Goal: Task Accomplishment & Management: Complete application form

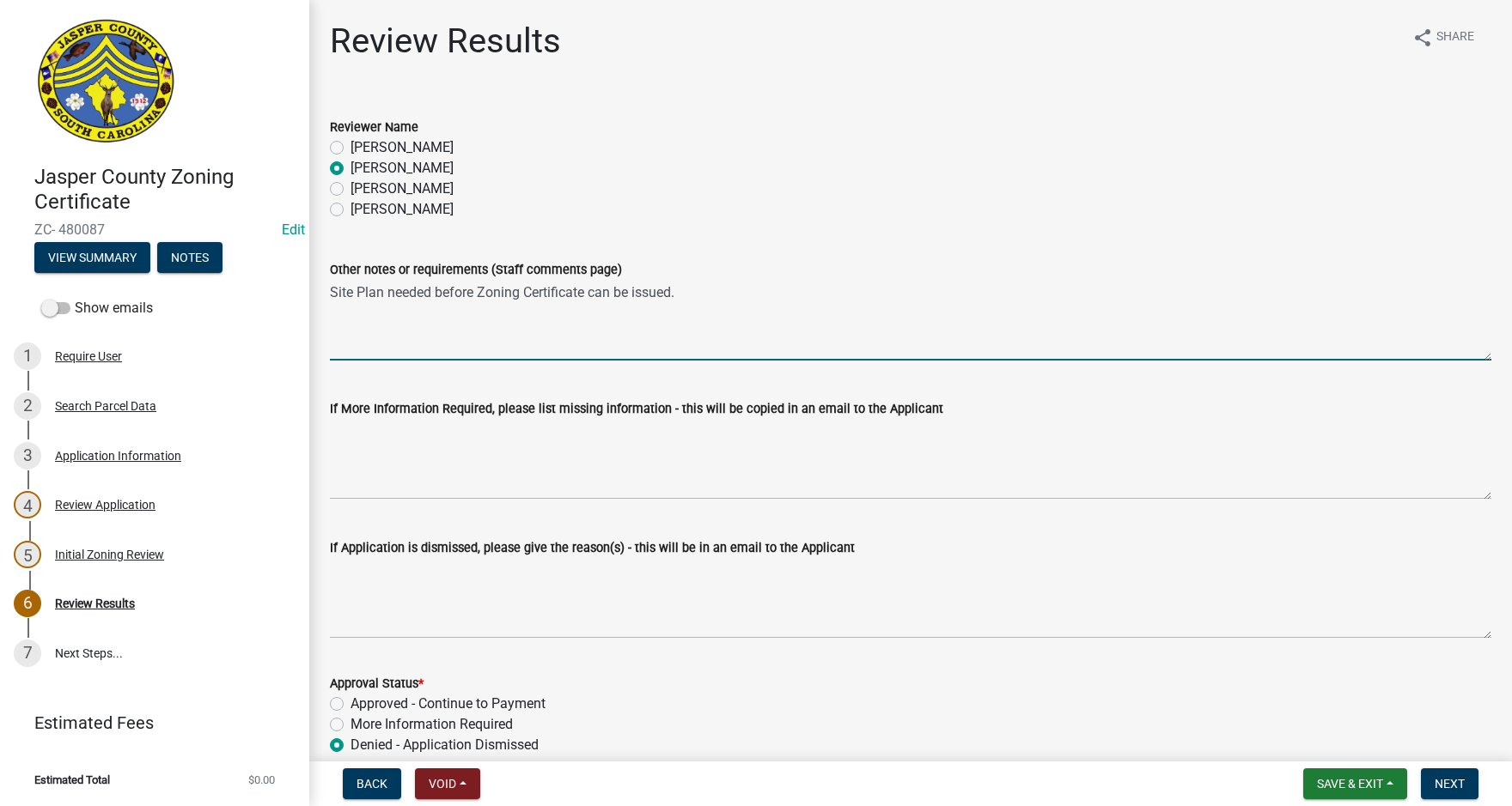
click at [385, 293] on textarea "Site Plan needed before Zoning Certificate can be issued." at bounding box center [911, 320] width 1162 height 81
type textarea "Major/Minor Site Plan approval needed before Zoning Certificate can be issued."
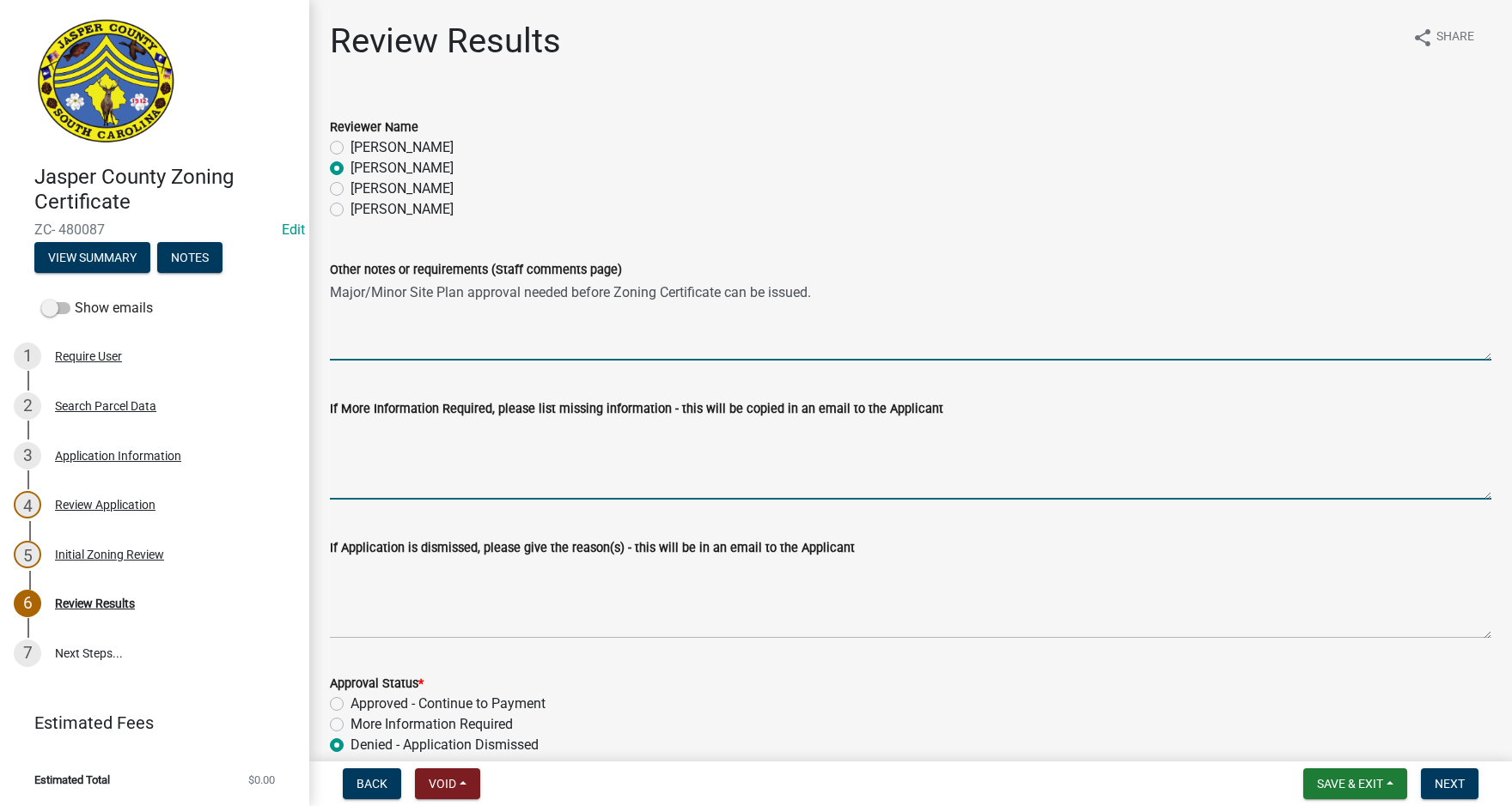
click at [462, 453] on textarea "If More Information Required, please list missing information - this will be co…" at bounding box center [911, 460] width 1162 height 81
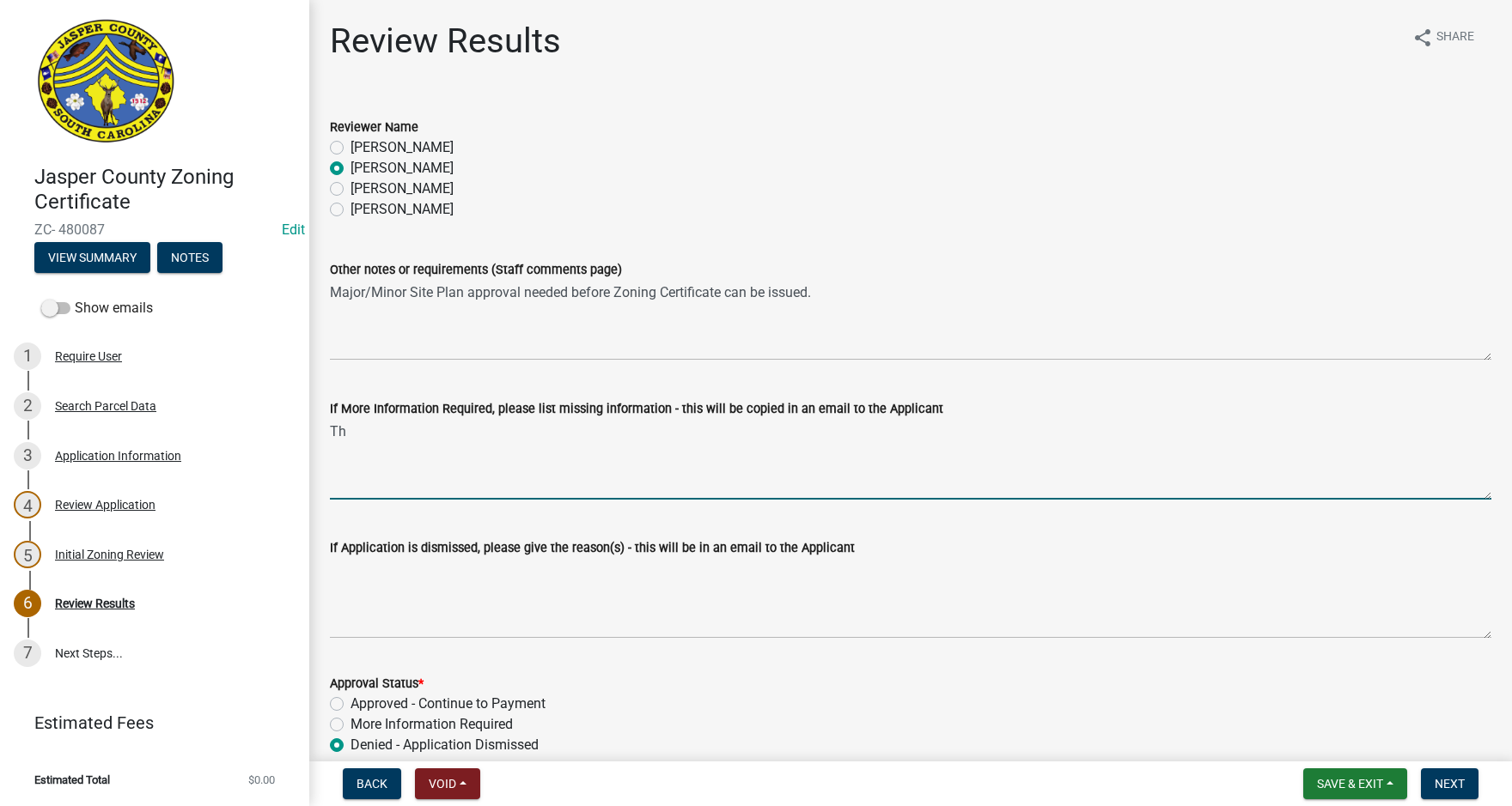
type textarea "T"
paste textarea "063-24-02-002"
type textarea "I see the physical address for the business is listed as"
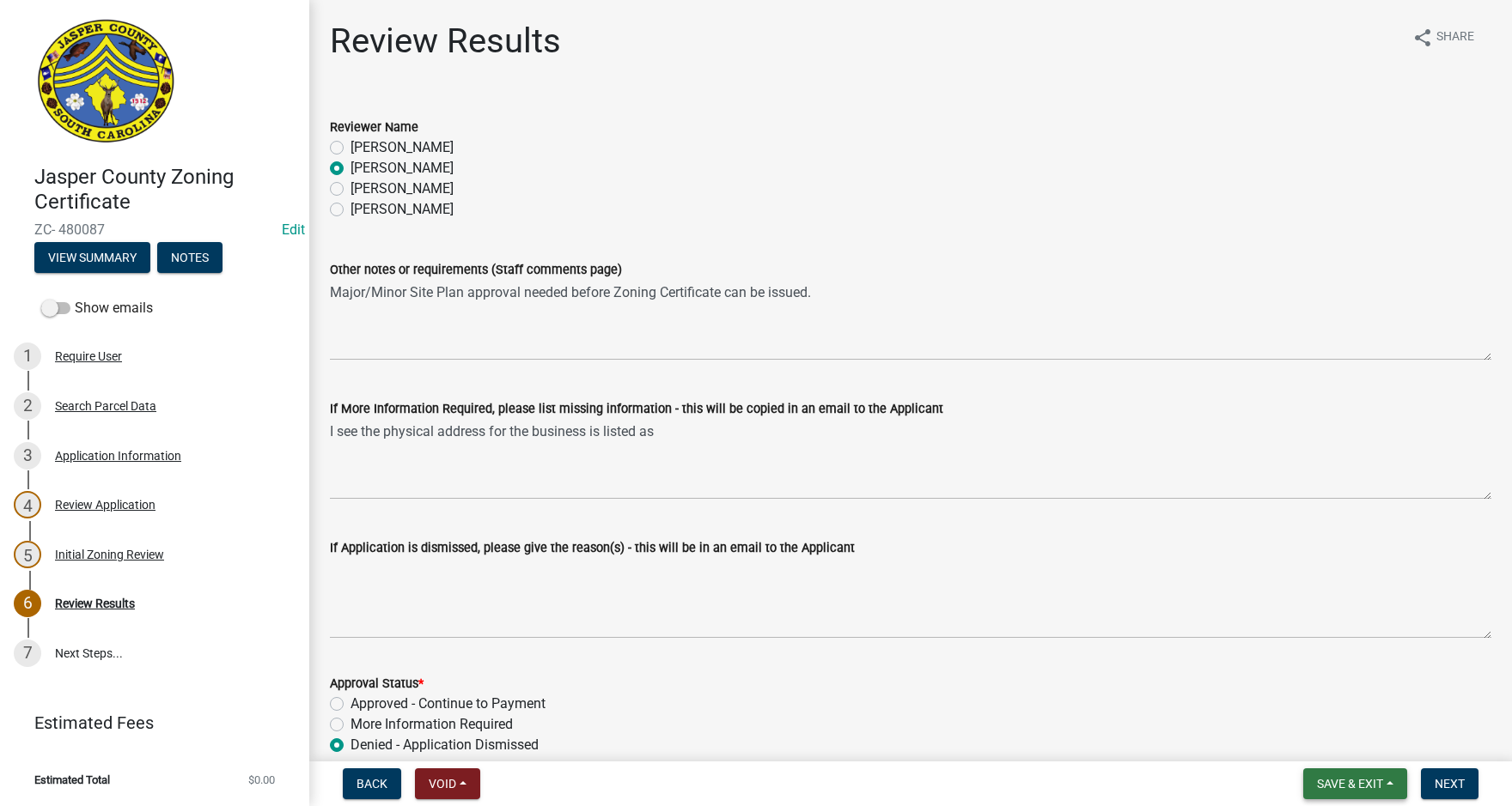
click at [1392, 788] on button "Save & Exit" at bounding box center [1355, 783] width 104 height 31
click at [1309, 696] on button "Save" at bounding box center [1338, 697] width 138 height 41
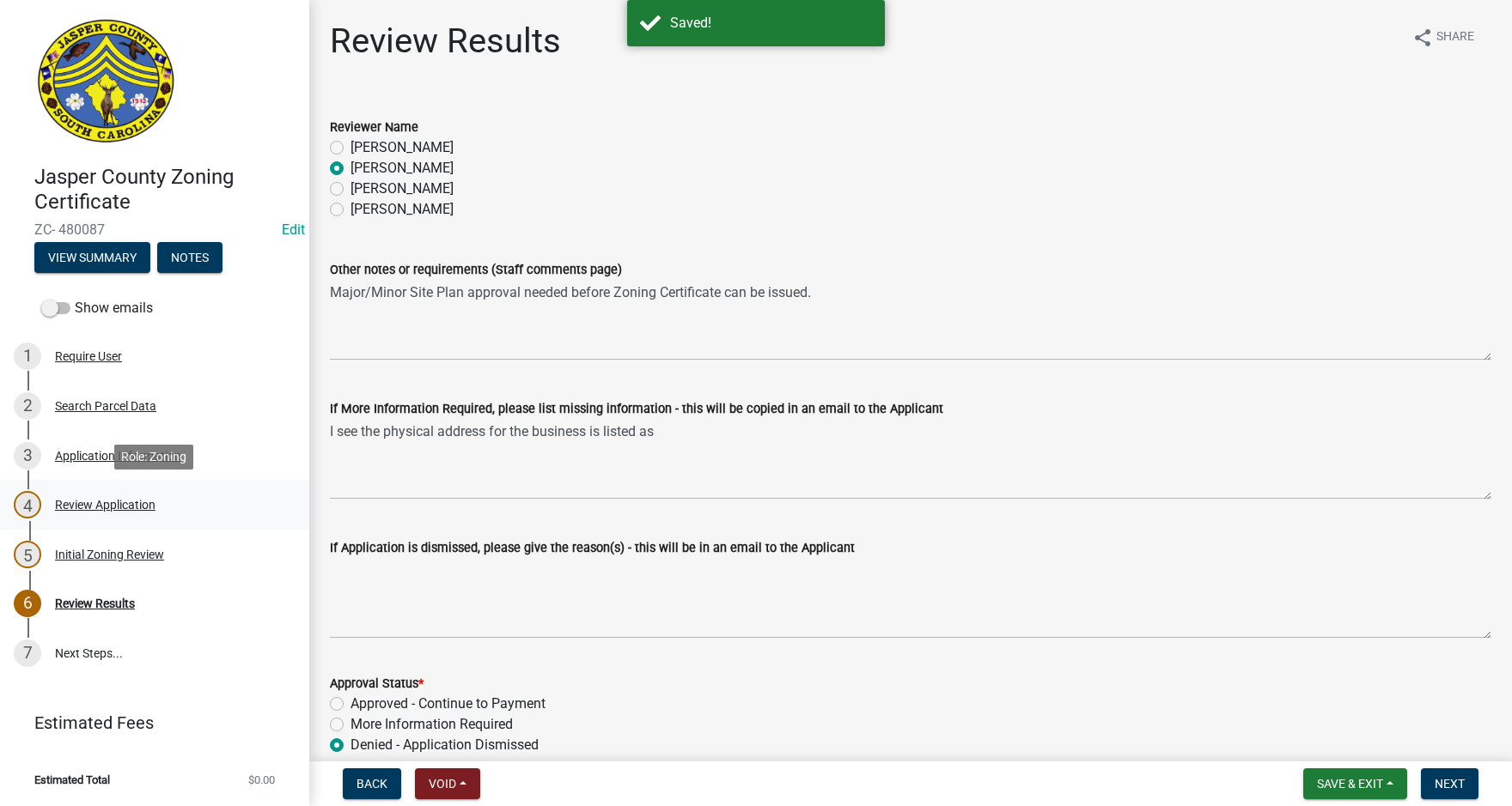
click at [97, 503] on div "Review Application" at bounding box center [105, 505] width 101 height 12
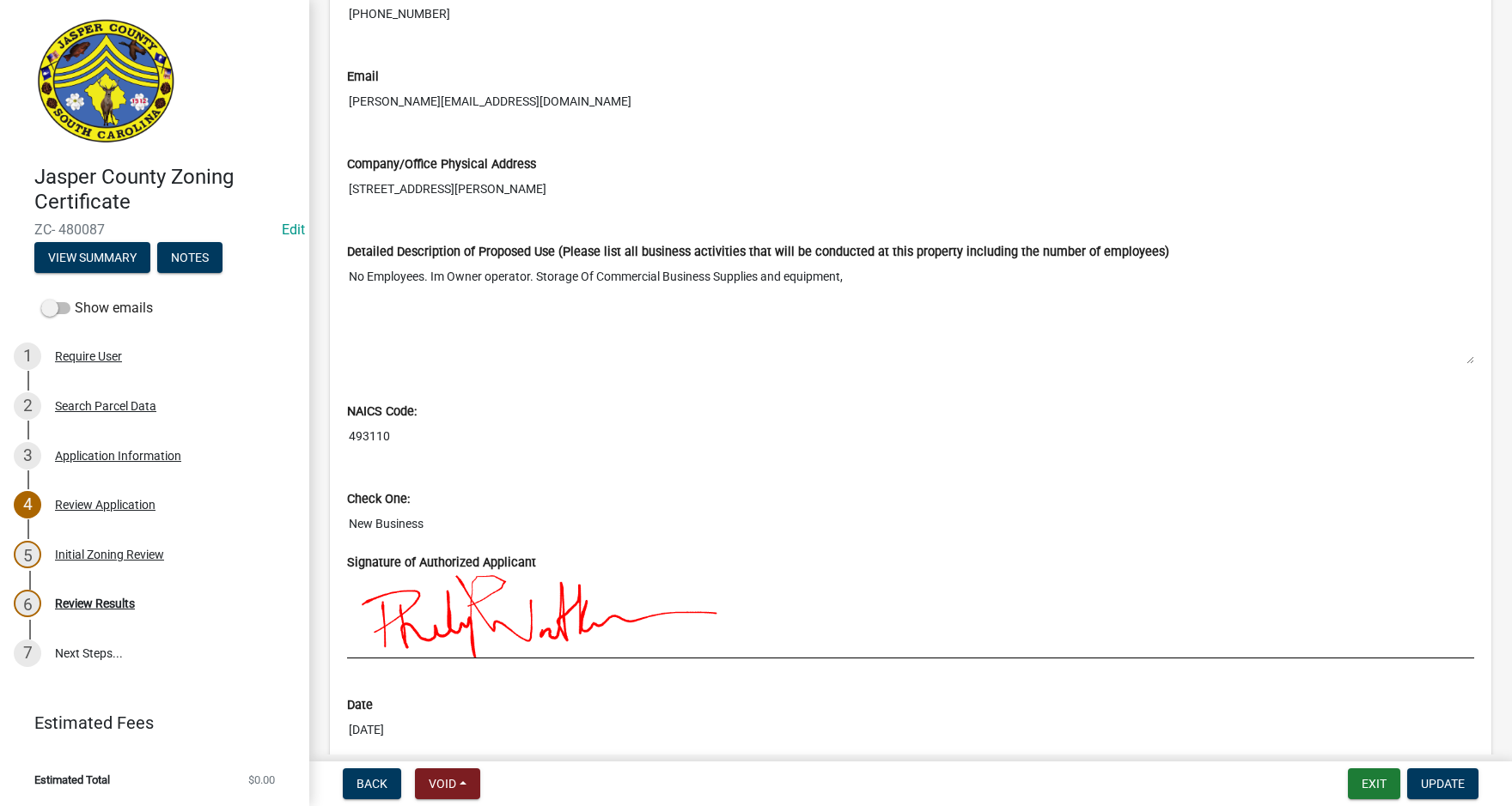
scroll to position [1288, 0]
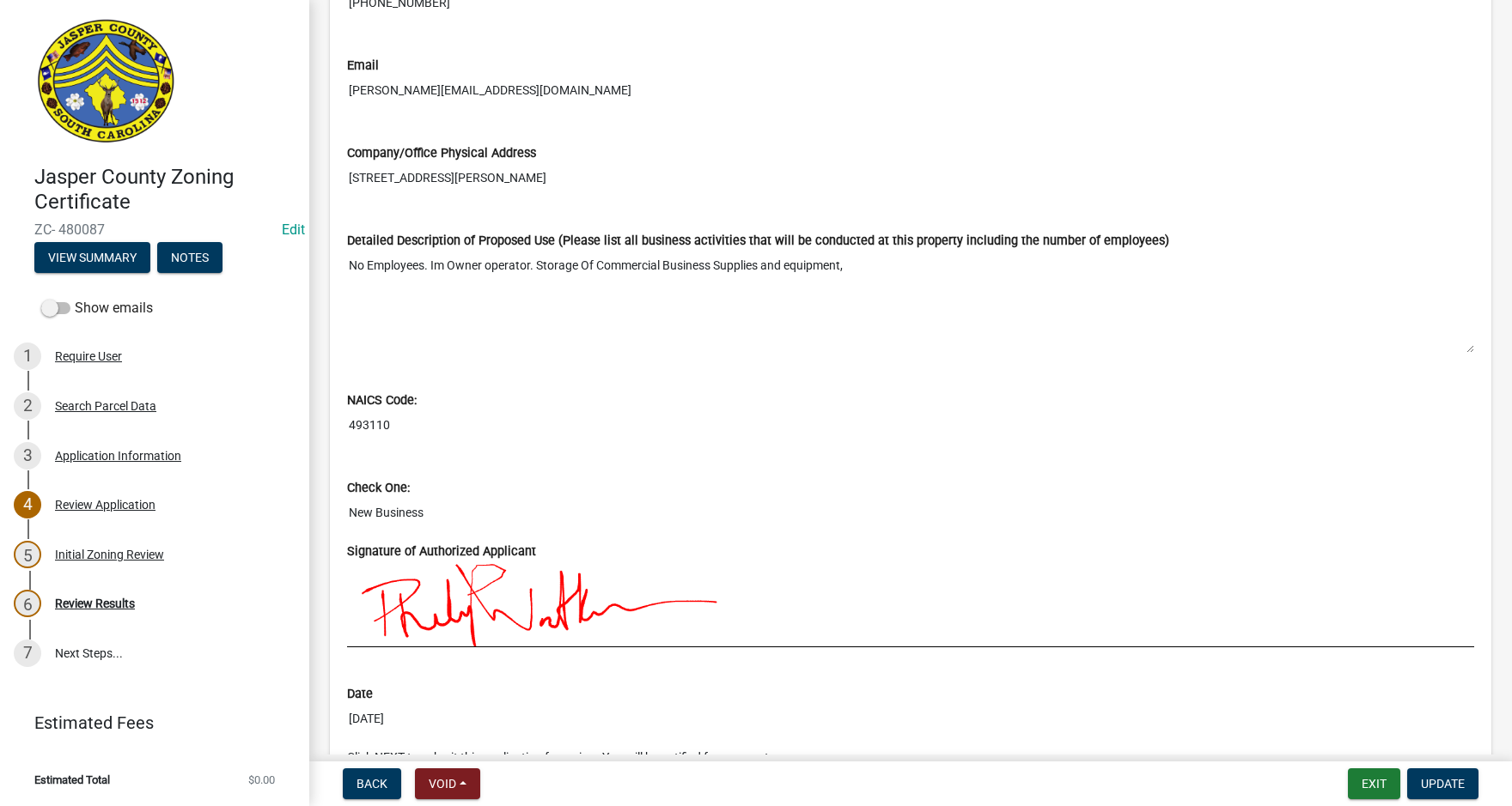
drag, startPoint x: 351, startPoint y: 175, endPoint x: 606, endPoint y: 160, distance: 255.4
click at [606, 160] on div "Company/Office Physical Address 1305 Barnard St #2047 Savannah, Ga 31401" at bounding box center [911, 157] width 1127 height 74
click at [103, 553] on div "Initial Zoning Review" at bounding box center [110, 555] width 109 height 12
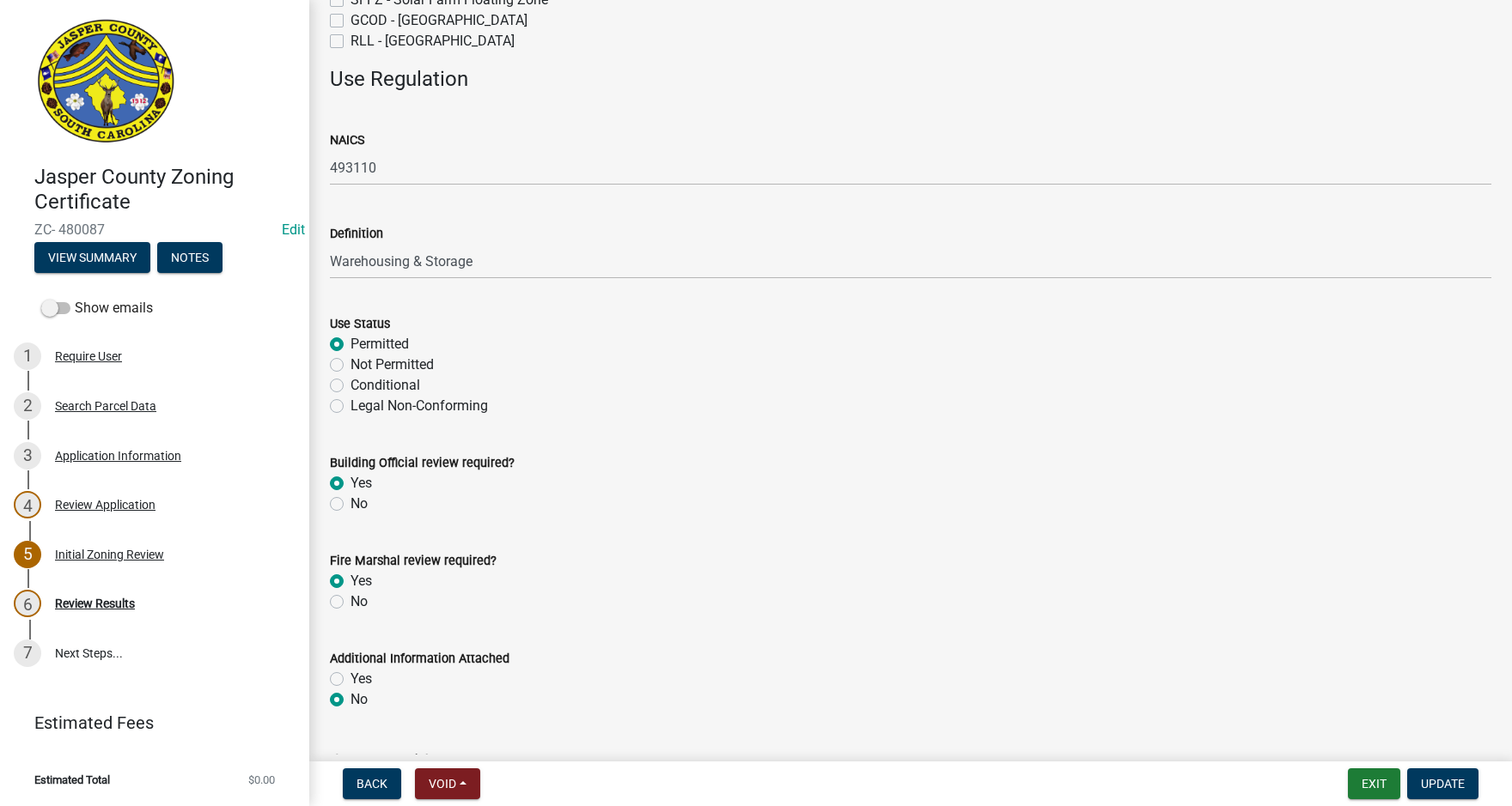
scroll to position [613, 0]
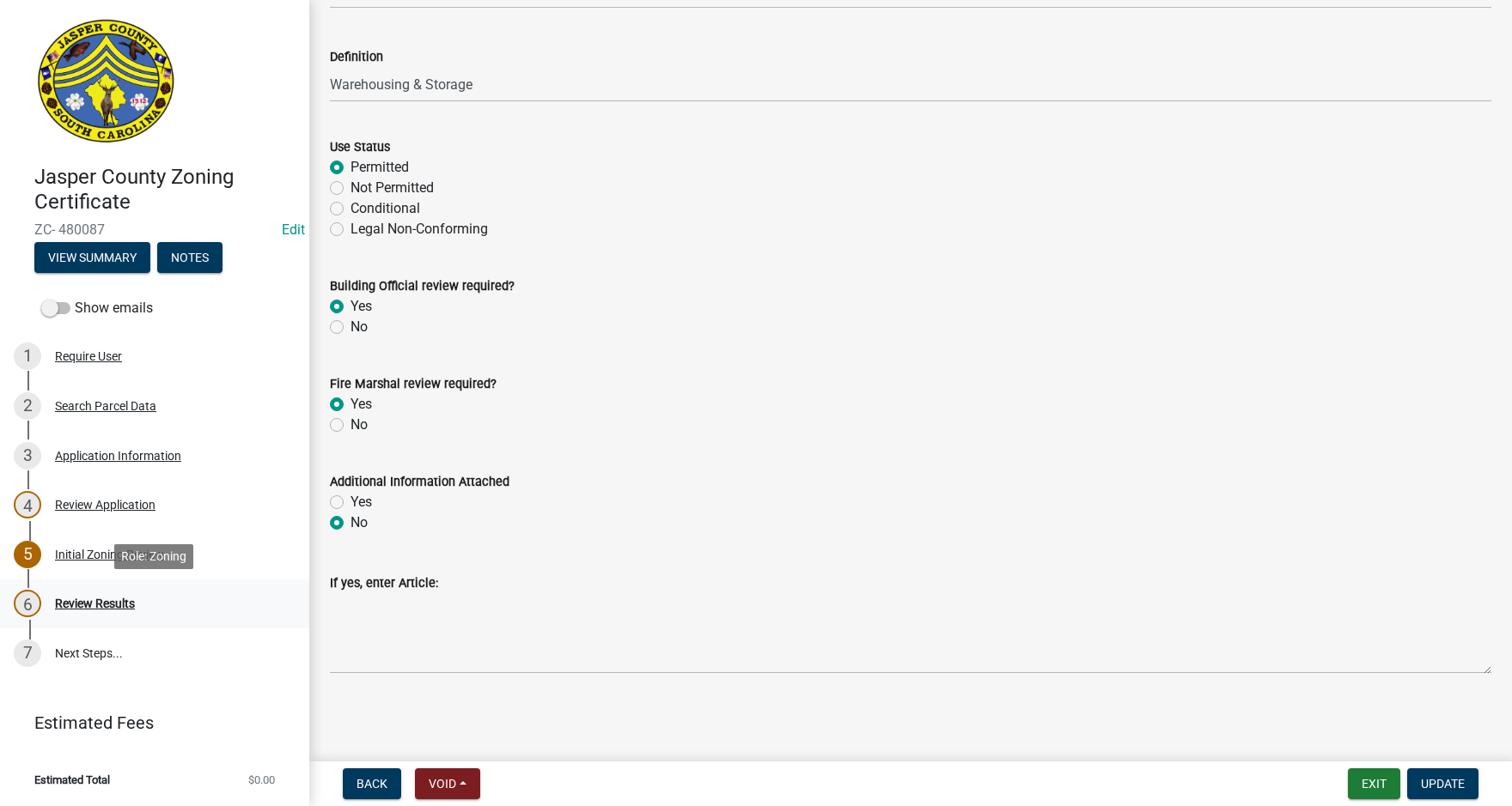
click at [110, 603] on div "Review Results" at bounding box center [95, 603] width 80 height 12
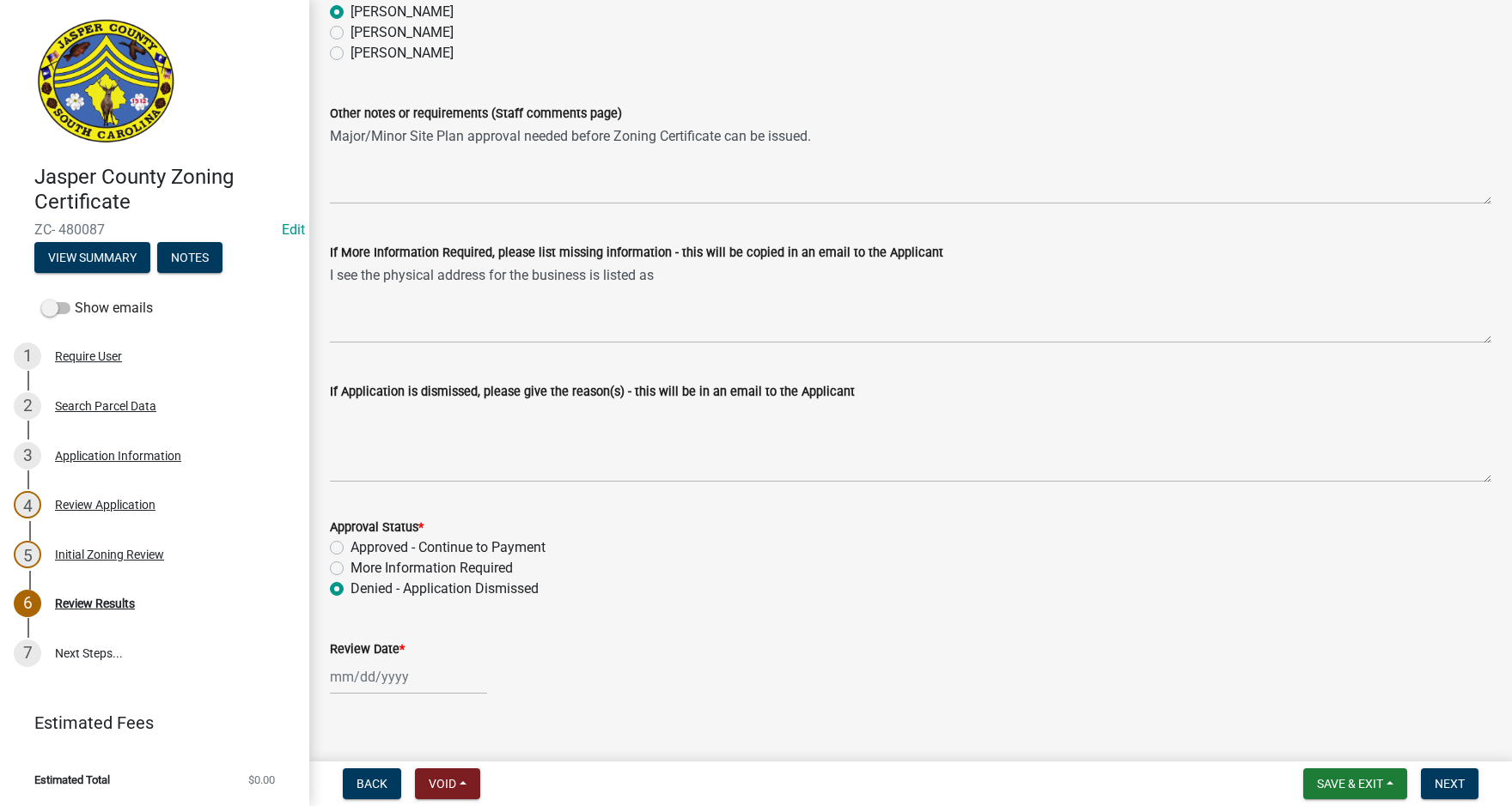
scroll to position [179, 0]
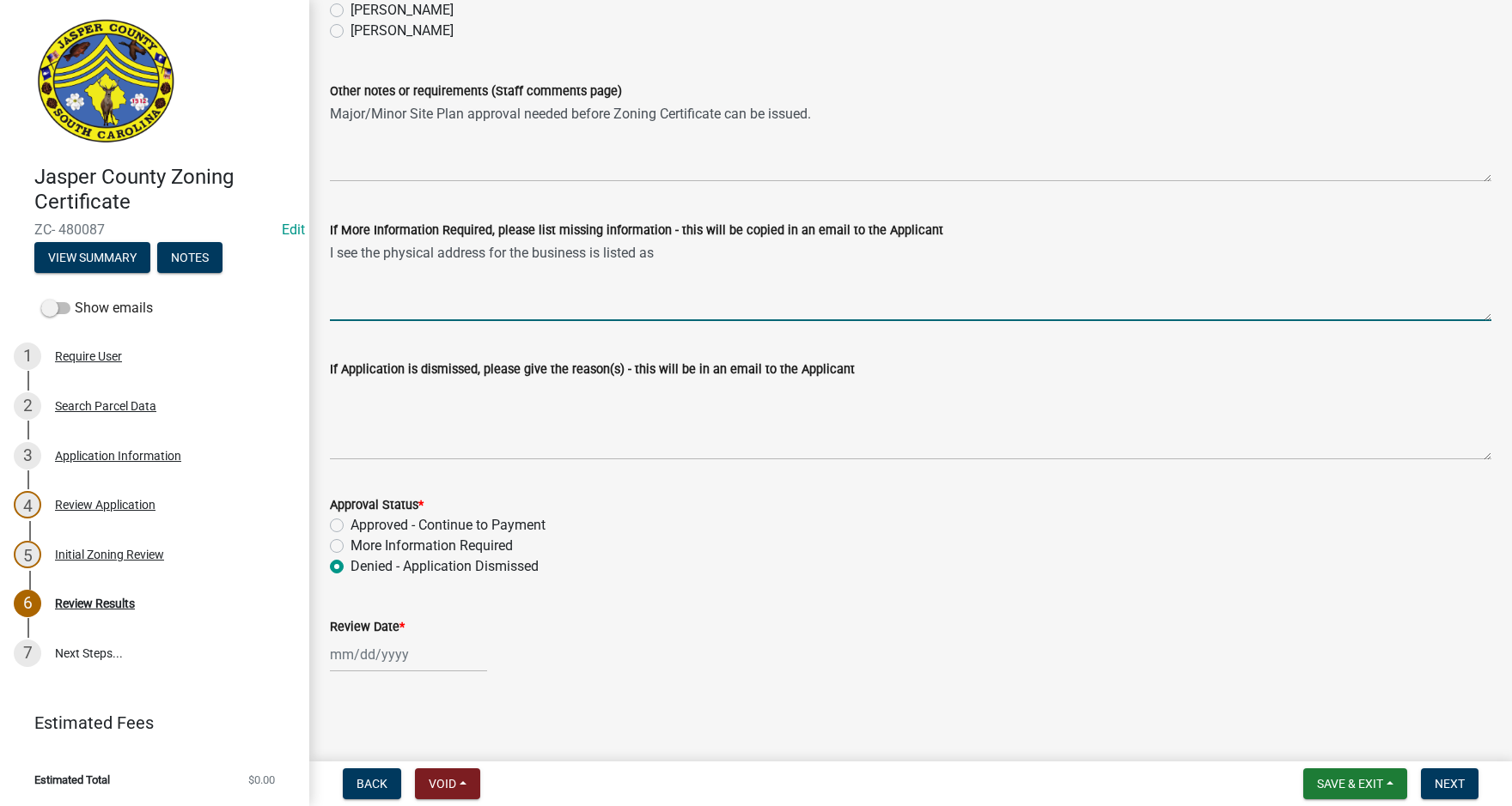
click at [734, 267] on textarea "I see the physical address for the business is listed as" at bounding box center [911, 281] width 1162 height 81
paste textarea "1305 Barnard St #2047 Savannah, Ga 31401"
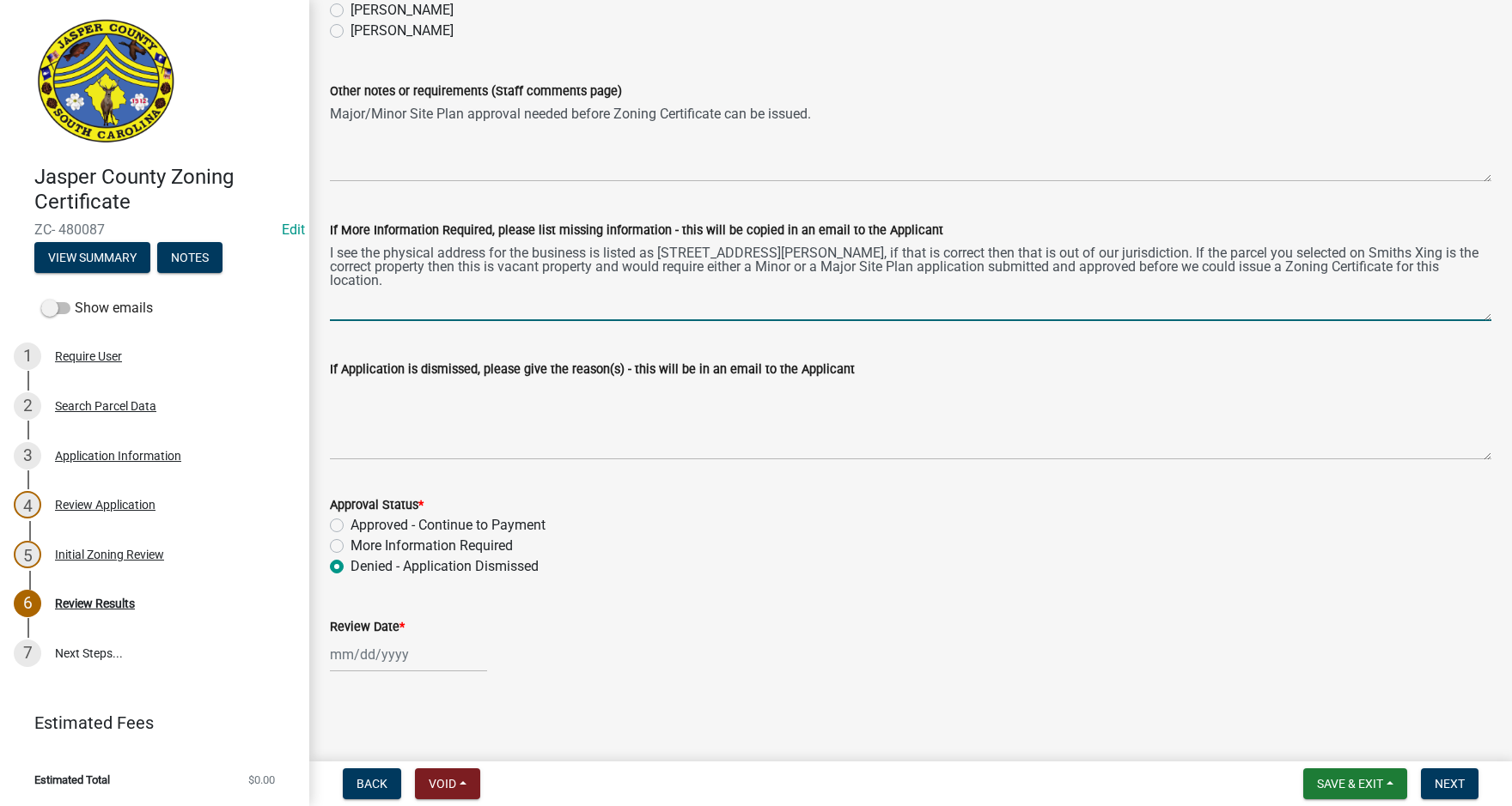
click at [1238, 253] on textarea "I see the physical address for the business is listed as 1305 Barnard St #2047 …" at bounding box center [911, 281] width 1162 height 81
type textarea "I see the physical address for the business is listed as 1305 Barnard St #2047 …"
select select "9"
select select "2025"
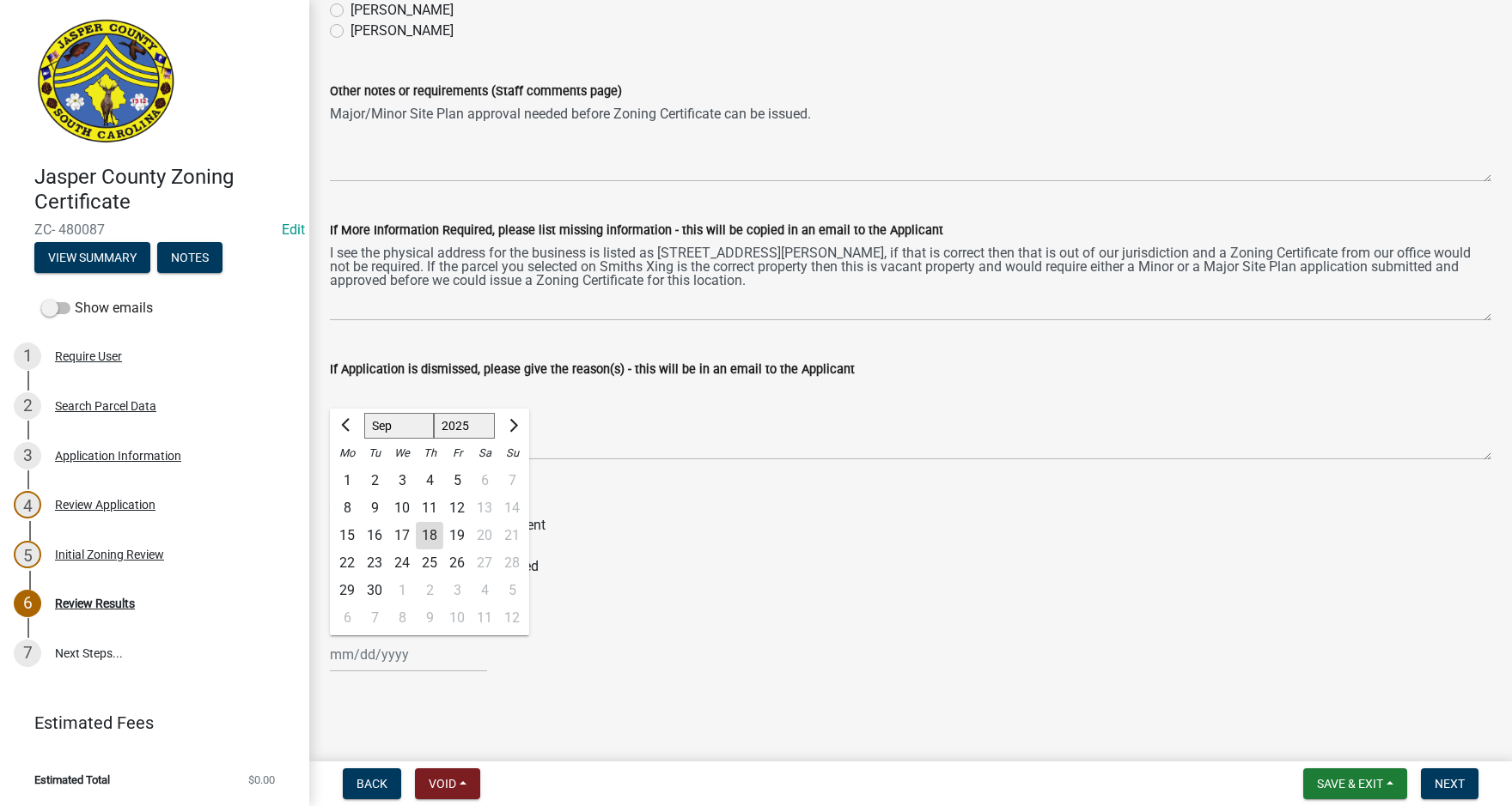
click at [378, 654] on div "Jan Feb Mar Apr May Jun Jul Aug Sep Oct Nov Dec 1525 1526 1527 1528 1529 1530 1…" at bounding box center [408, 654] width 157 height 35
click at [433, 529] on div "18" at bounding box center [429, 535] width 27 height 27
type input "[DATE]"
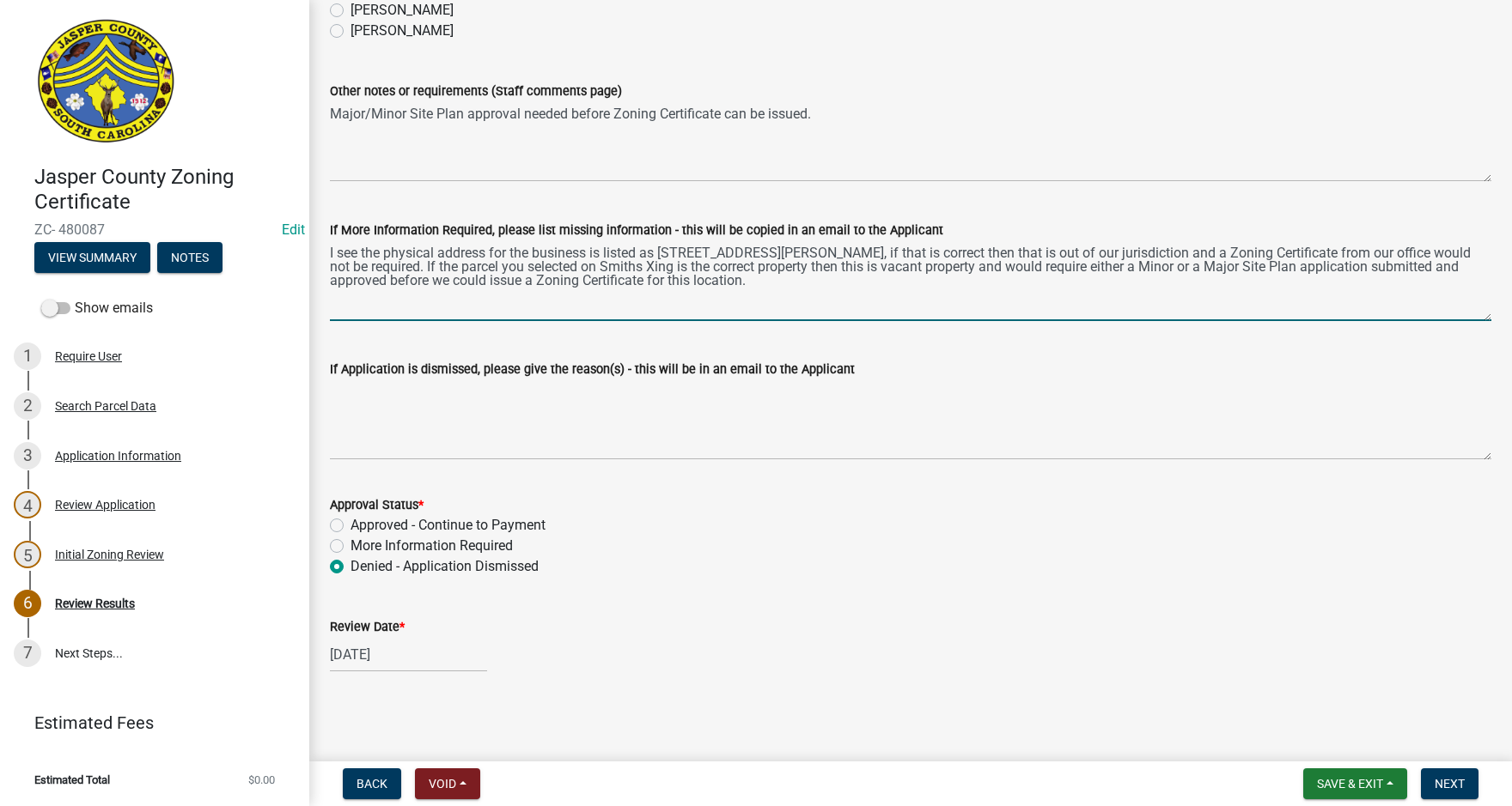
click at [880, 278] on textarea "I see the physical address for the business is listed as 1305 Barnard St #2047 …" at bounding box center [911, 281] width 1162 height 81
type textarea "I see the physical address for the business is listed as 1305 Barnard St #2047 …"
drag, startPoint x: 331, startPoint y: 249, endPoint x: 881, endPoint y: 281, distance: 550.9
click at [881, 281] on textarea "I see the physical address for the business is listed as 1305 Barnard St #2047 …" at bounding box center [911, 281] width 1162 height 81
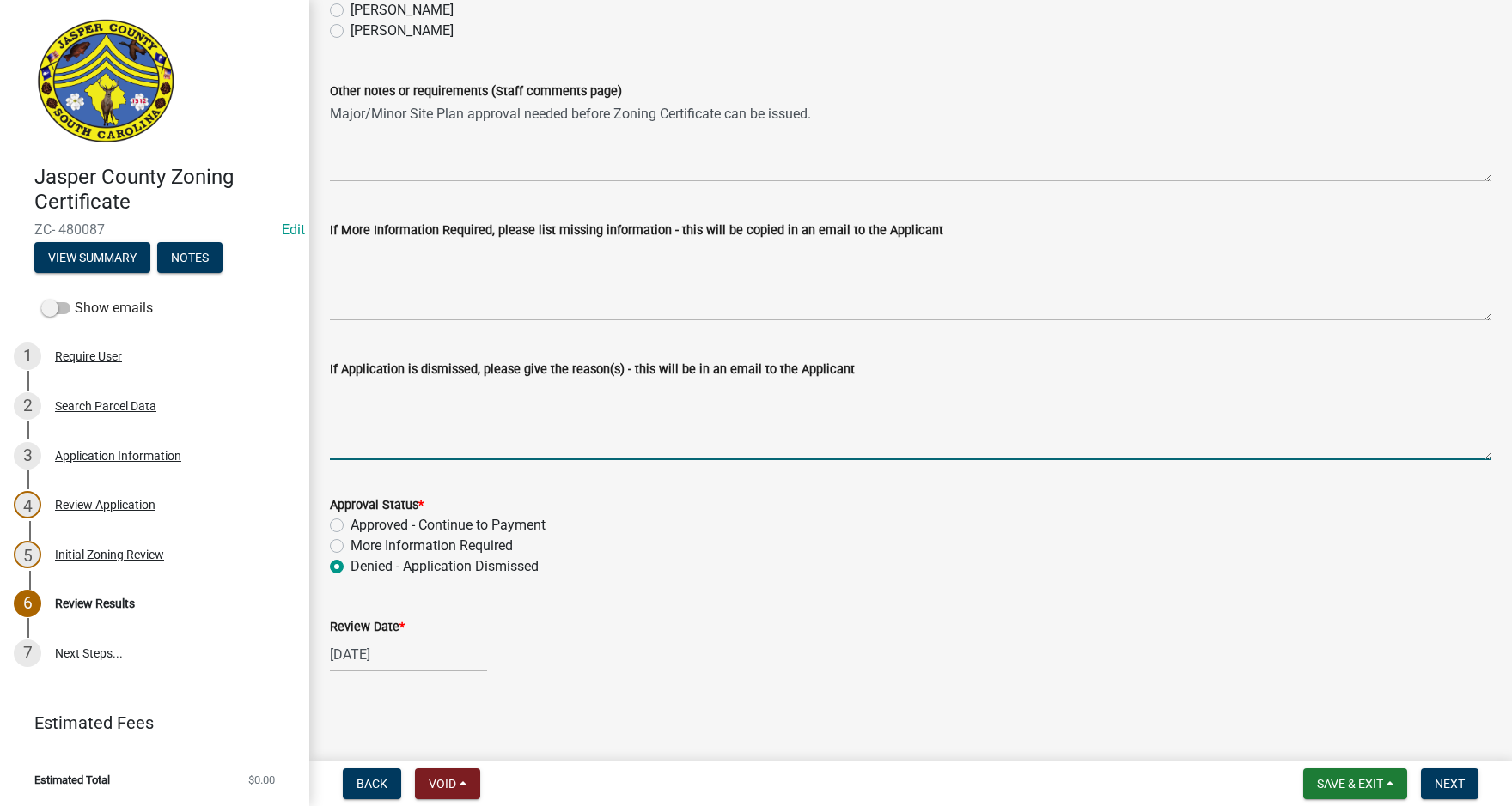
click at [373, 397] on textarea "If Application is dismissed, please give the reason(s) - this will be in an ema…" at bounding box center [911, 420] width 1162 height 81
paste textarea "I see the physical address for the business is listed as 1305 Barnard St #2047 …"
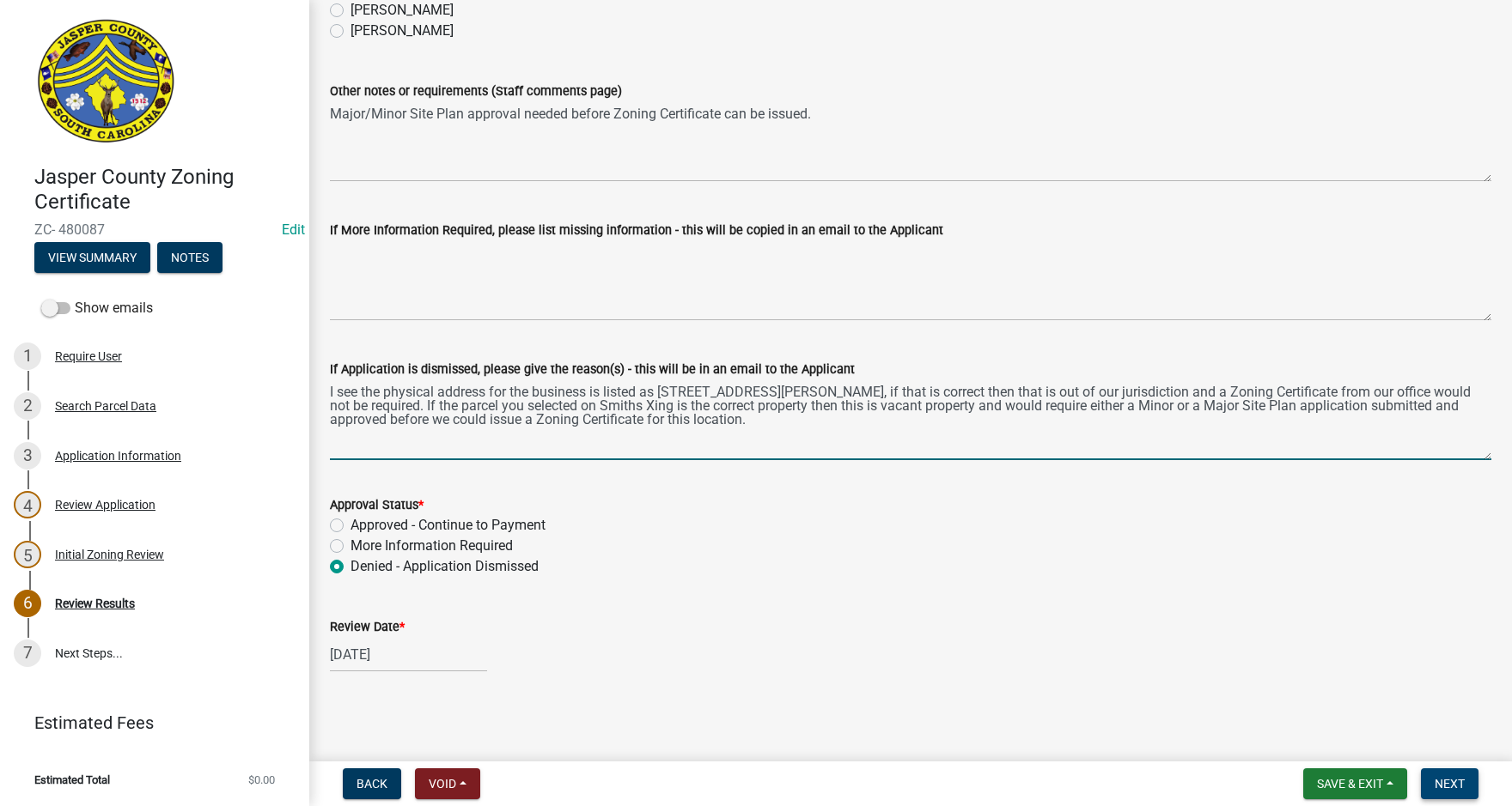
type textarea "I see the physical address for the business is listed as 1305 Barnard St #2047 …"
click at [1450, 780] on span "Next" at bounding box center [1450, 784] width 30 height 14
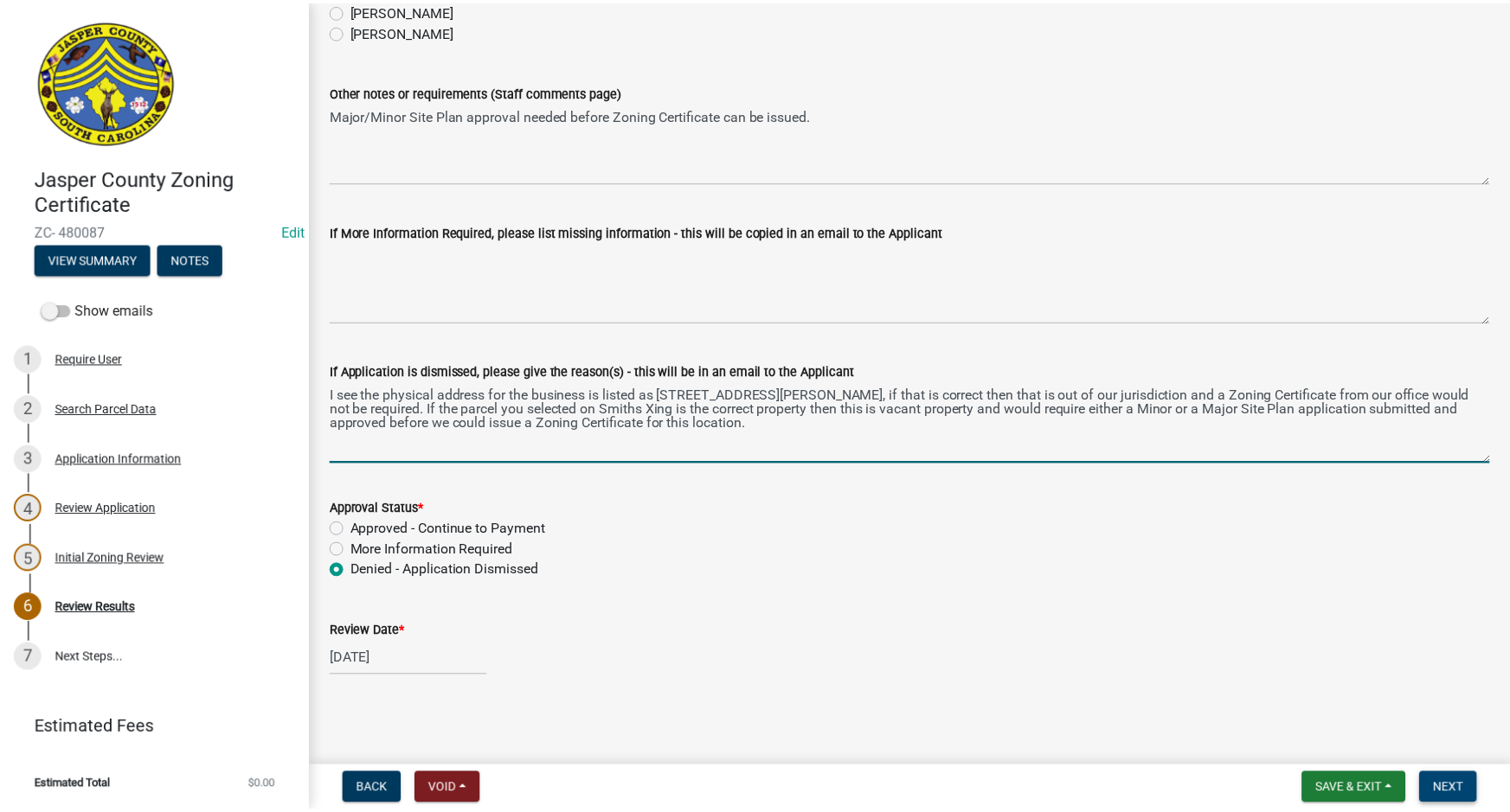
scroll to position [0, 0]
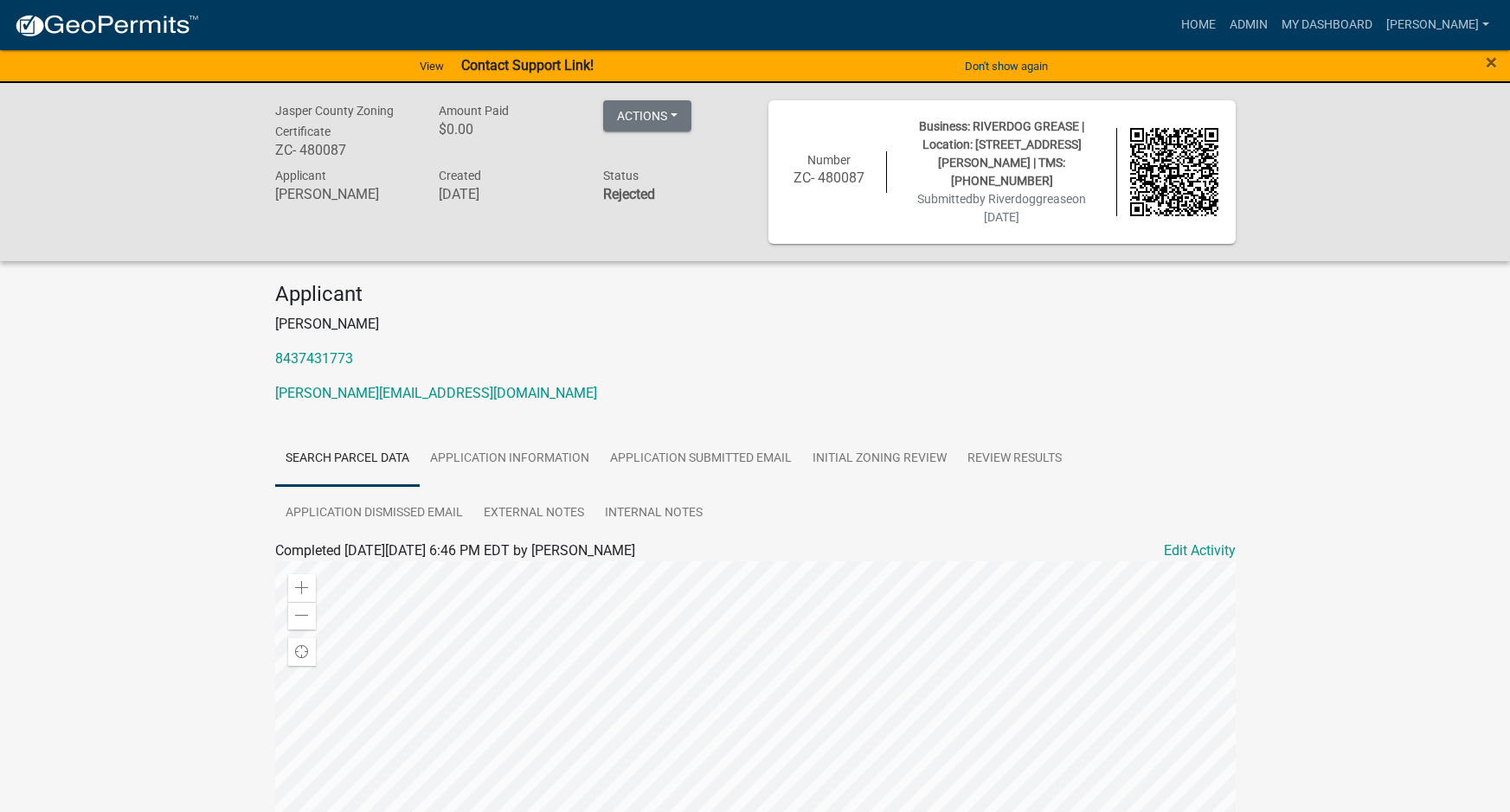
scroll to position [173, 0]
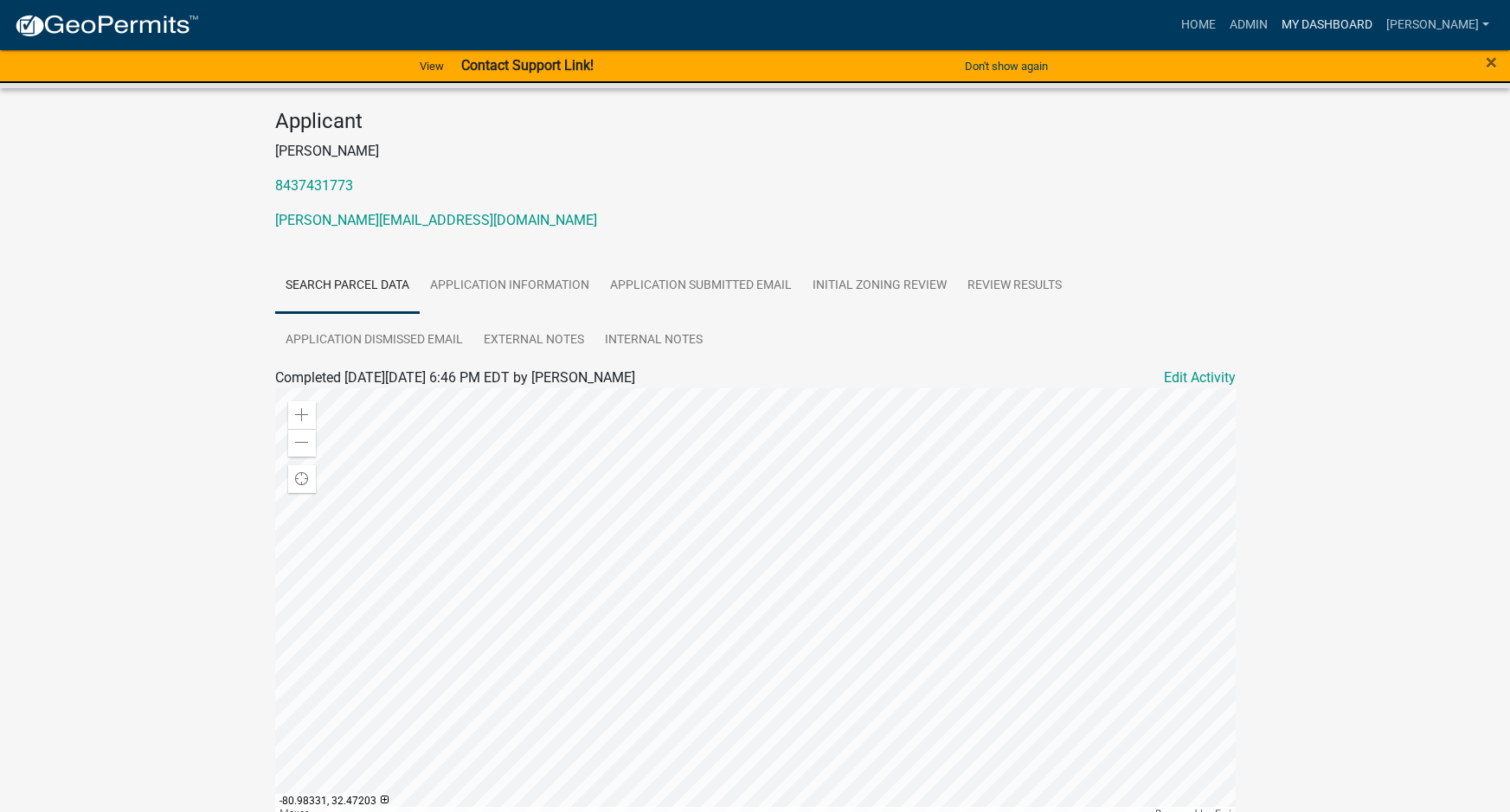
click at [1374, 31] on link "My Dashboard" at bounding box center [1327, 25] width 104 height 33
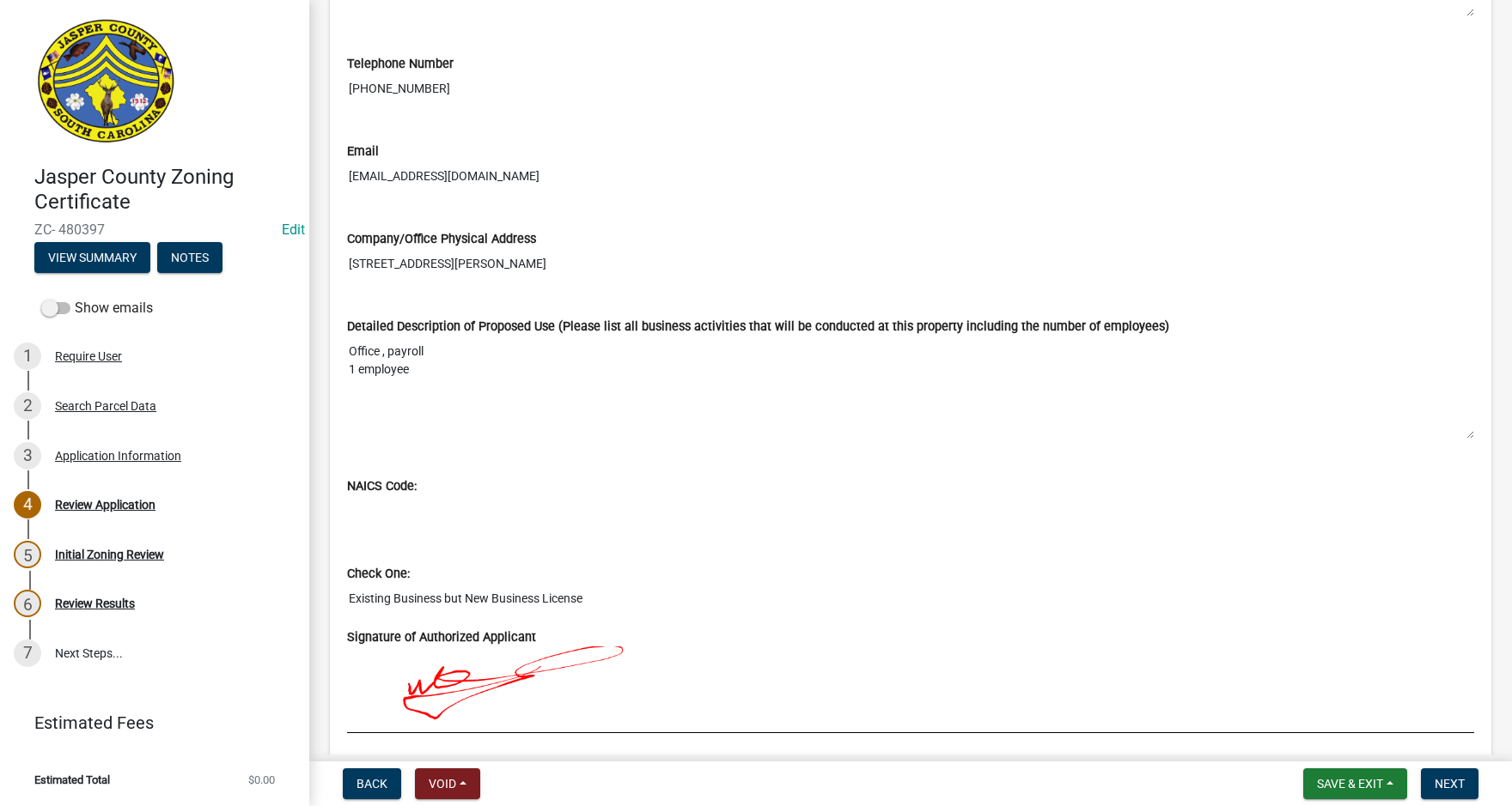
scroll to position [1288, 0]
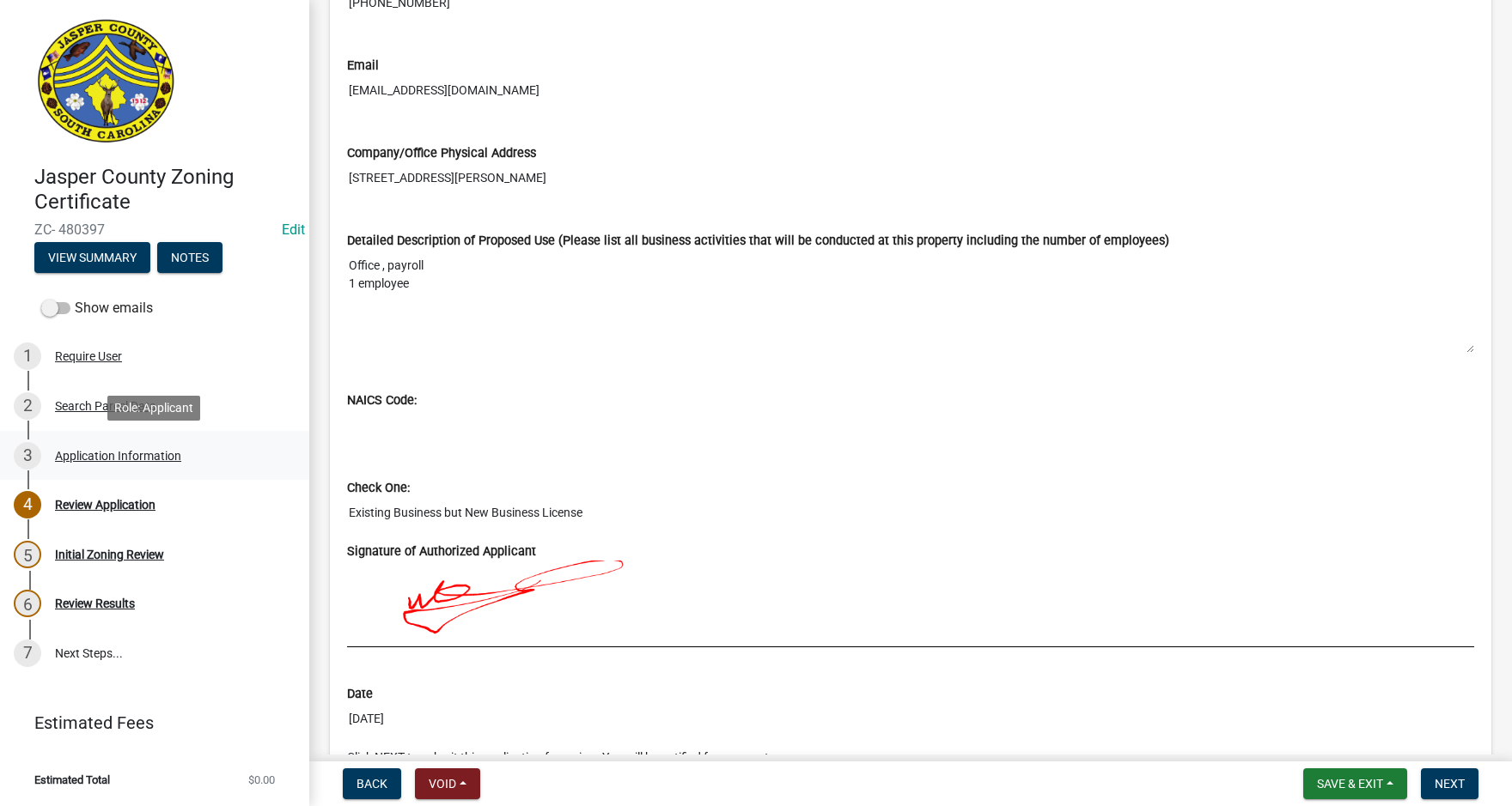
click at [145, 452] on div "Application Information" at bounding box center [118, 456] width 126 height 12
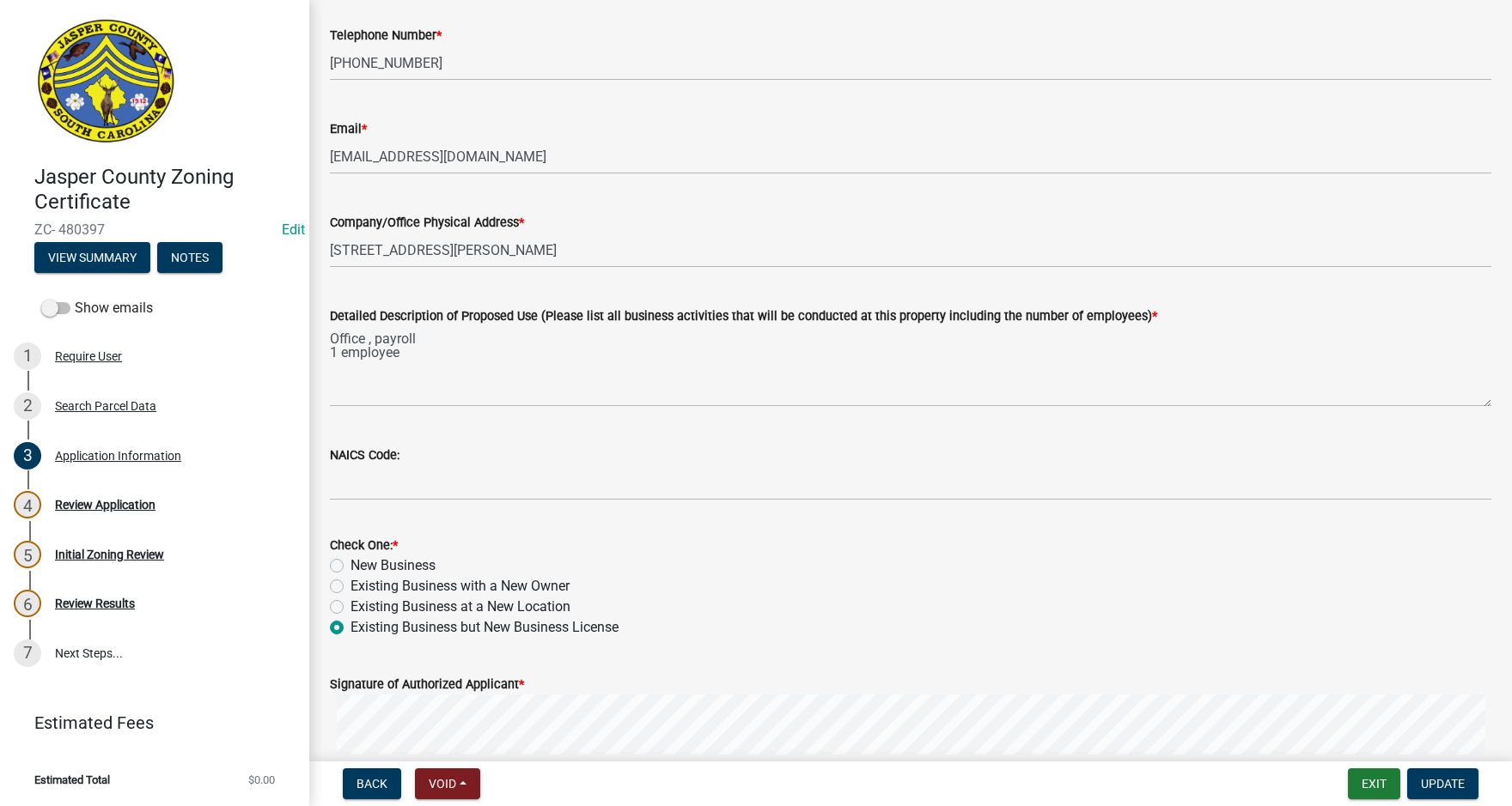
scroll to position [601, 0]
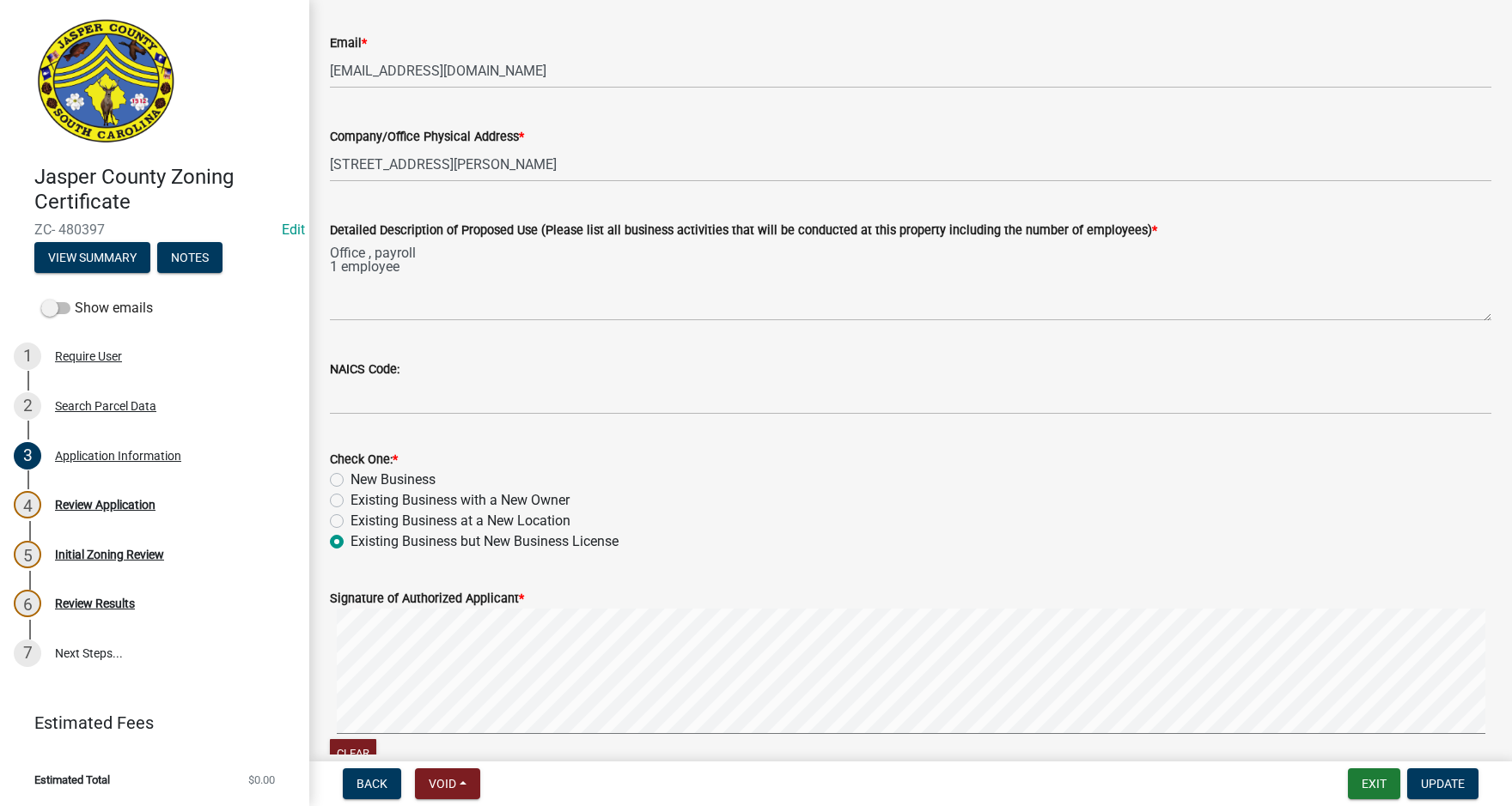
click at [329, 251] on div "Detailed Description of Proposed Use (Please list all business activities that …" at bounding box center [910, 258] width 1187 height 125
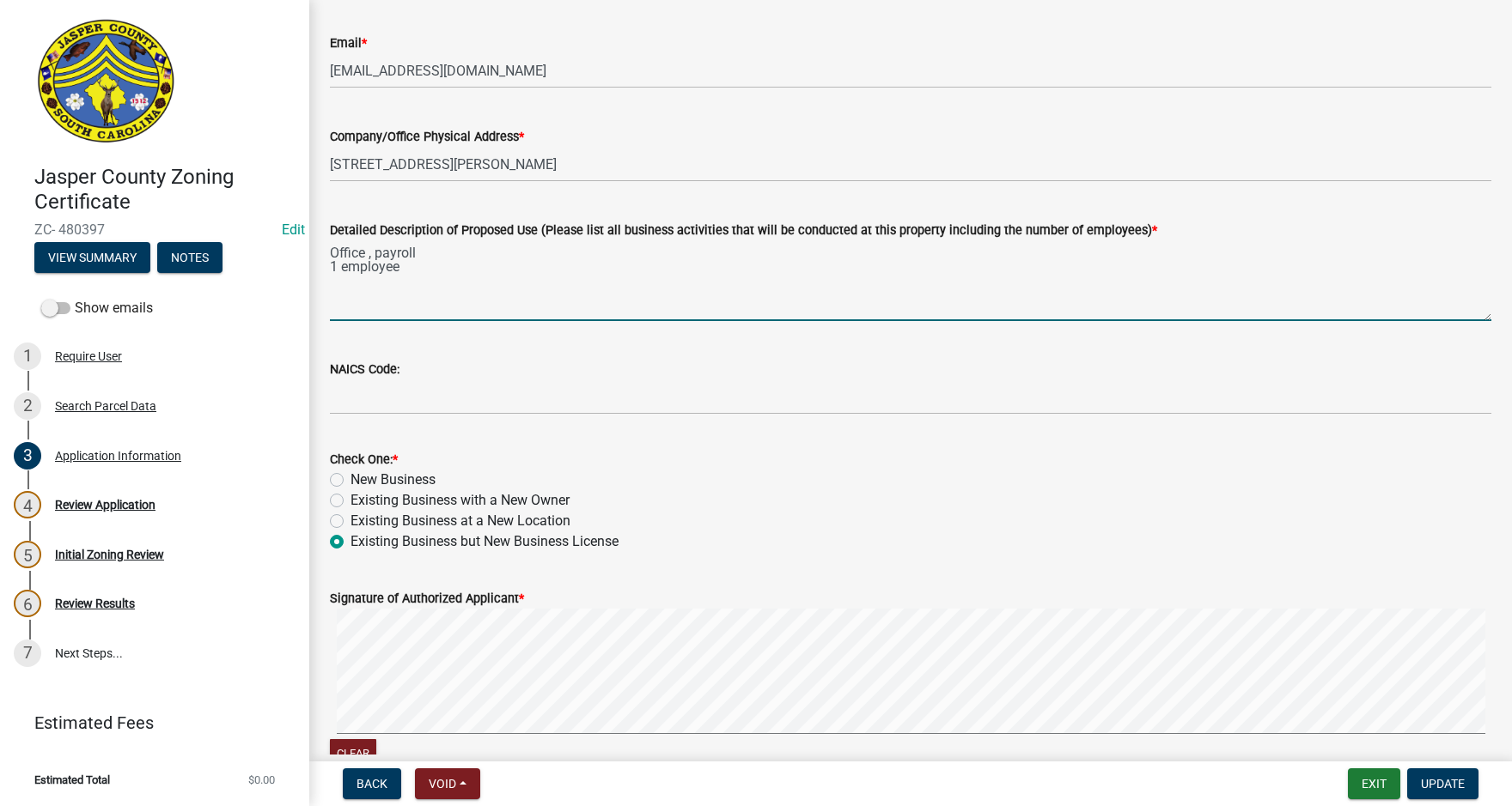
click at [330, 246] on textarea "Office , payroll 1 employee" at bounding box center [911, 281] width 1162 height 81
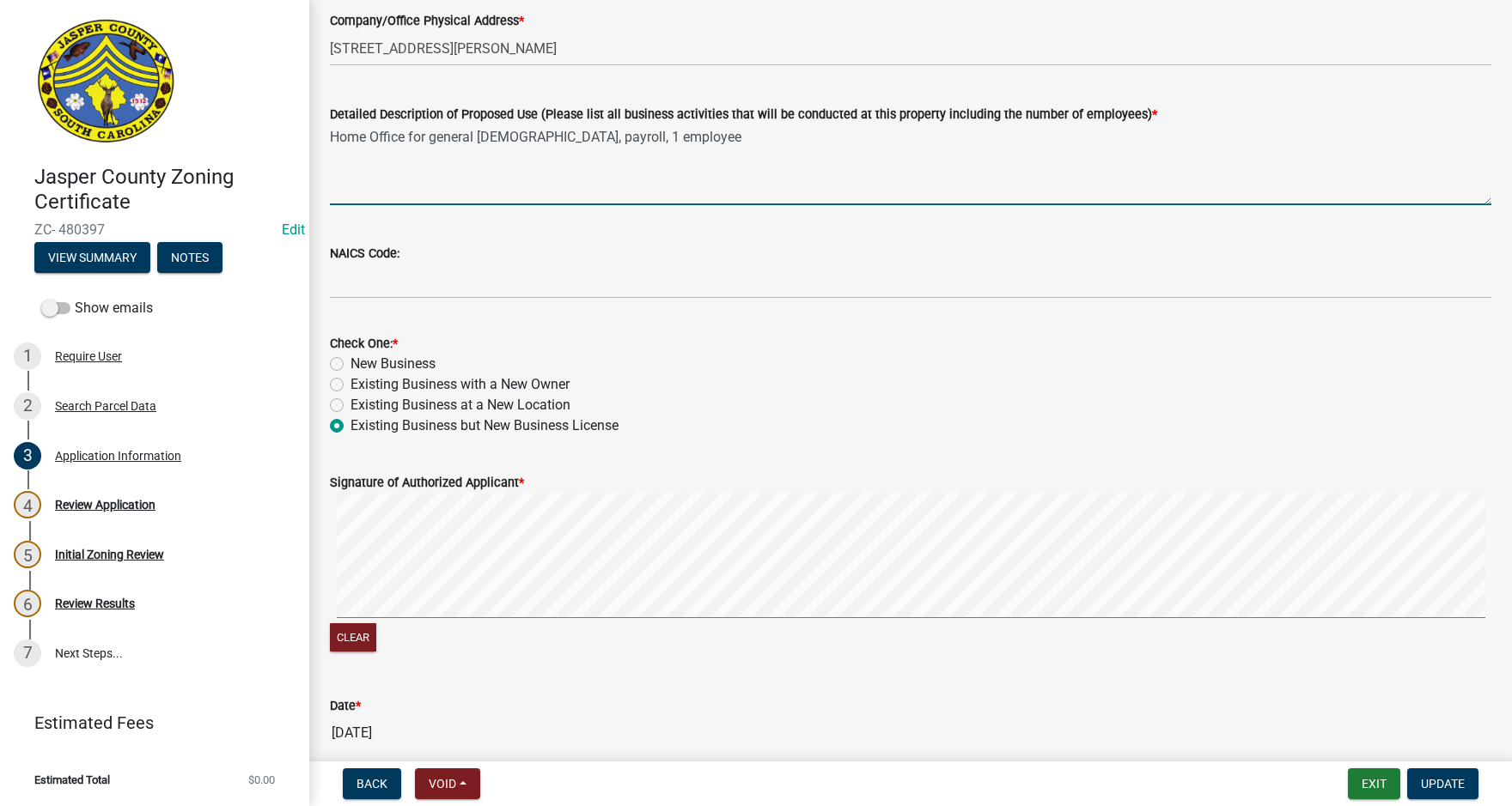
scroll to position [773, 0]
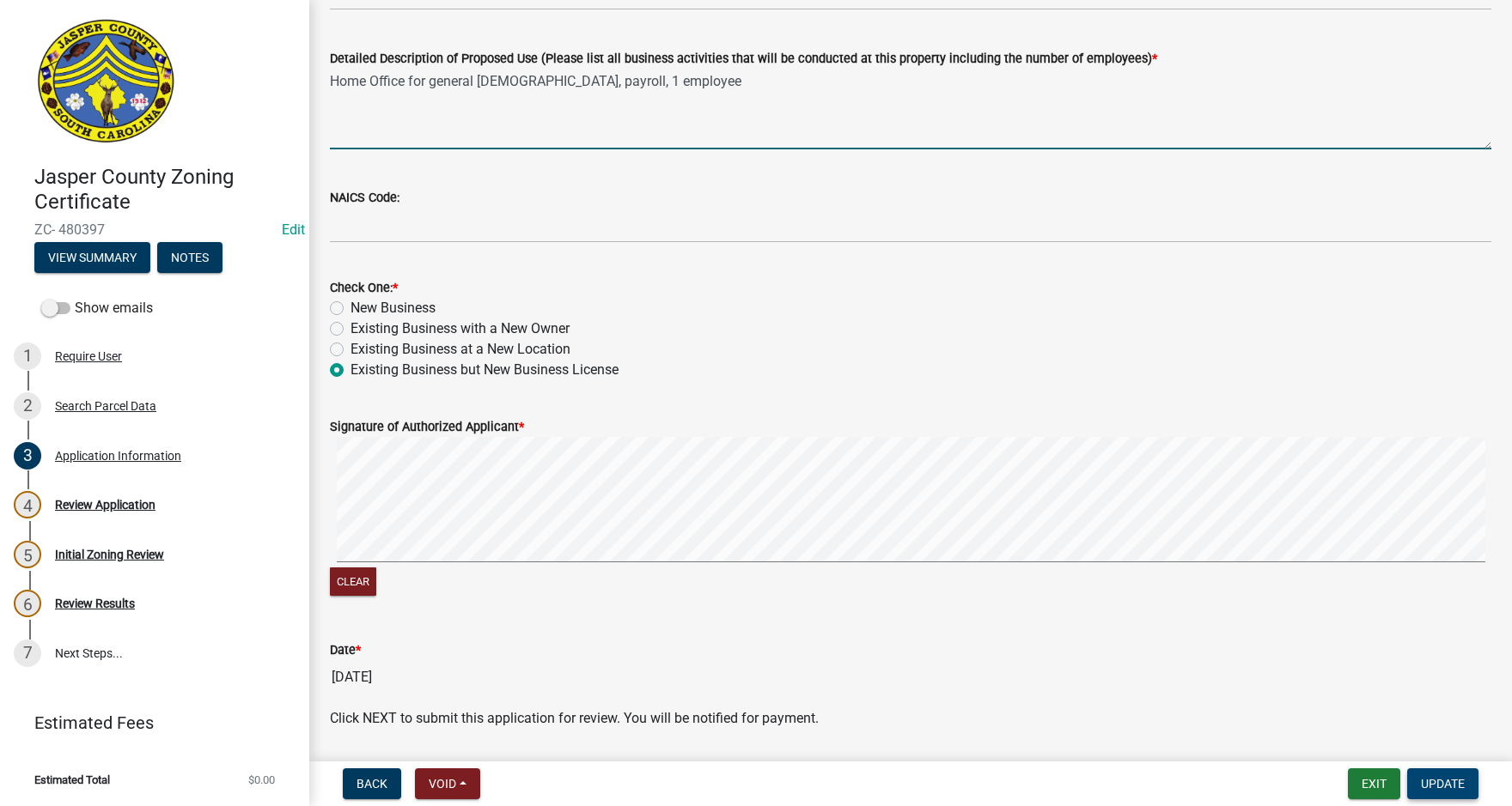
type textarea "Home Office for general contractor, payroll, 1 employee"
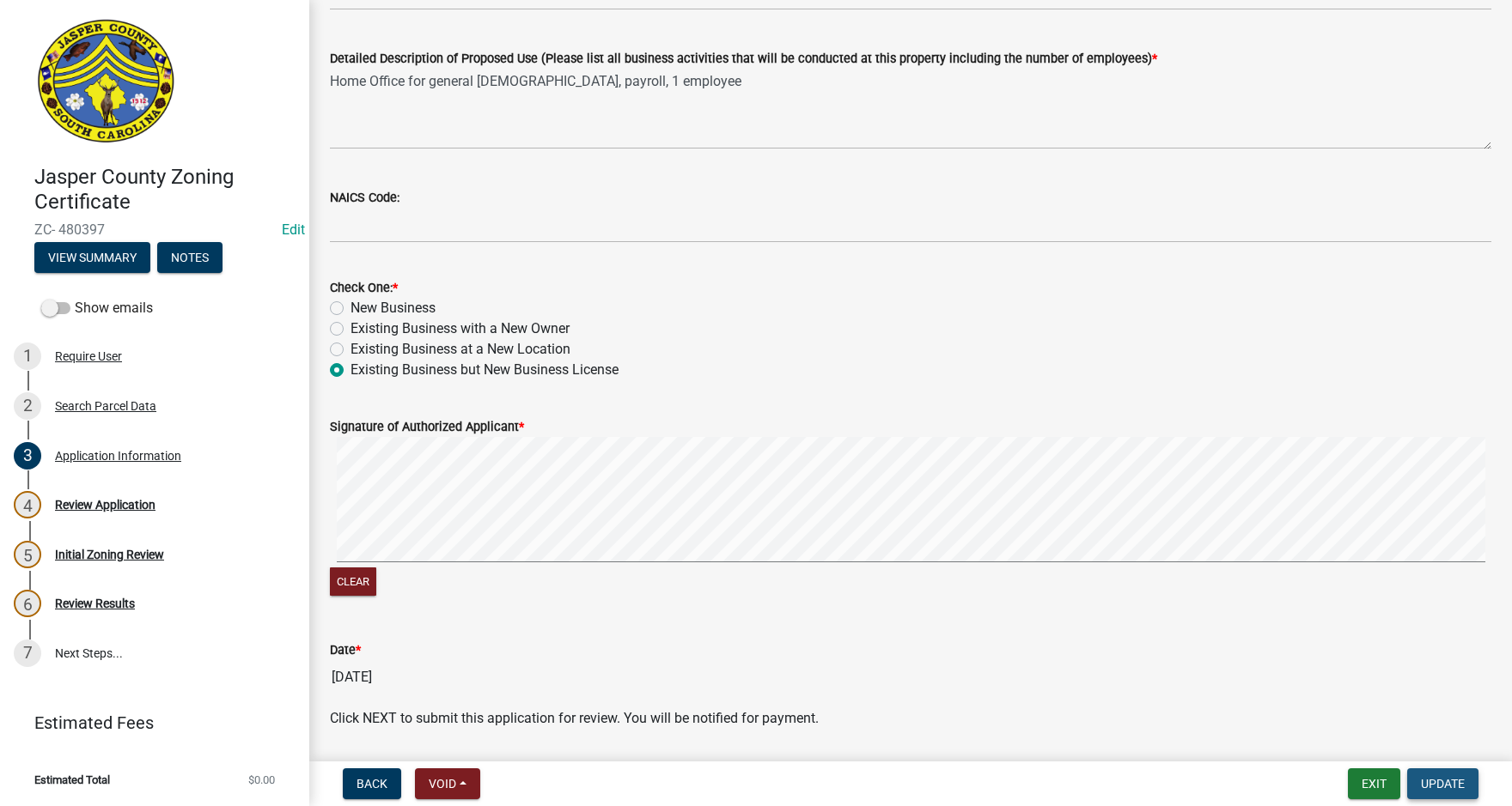
click at [1432, 779] on span "Update" at bounding box center [1443, 784] width 44 height 14
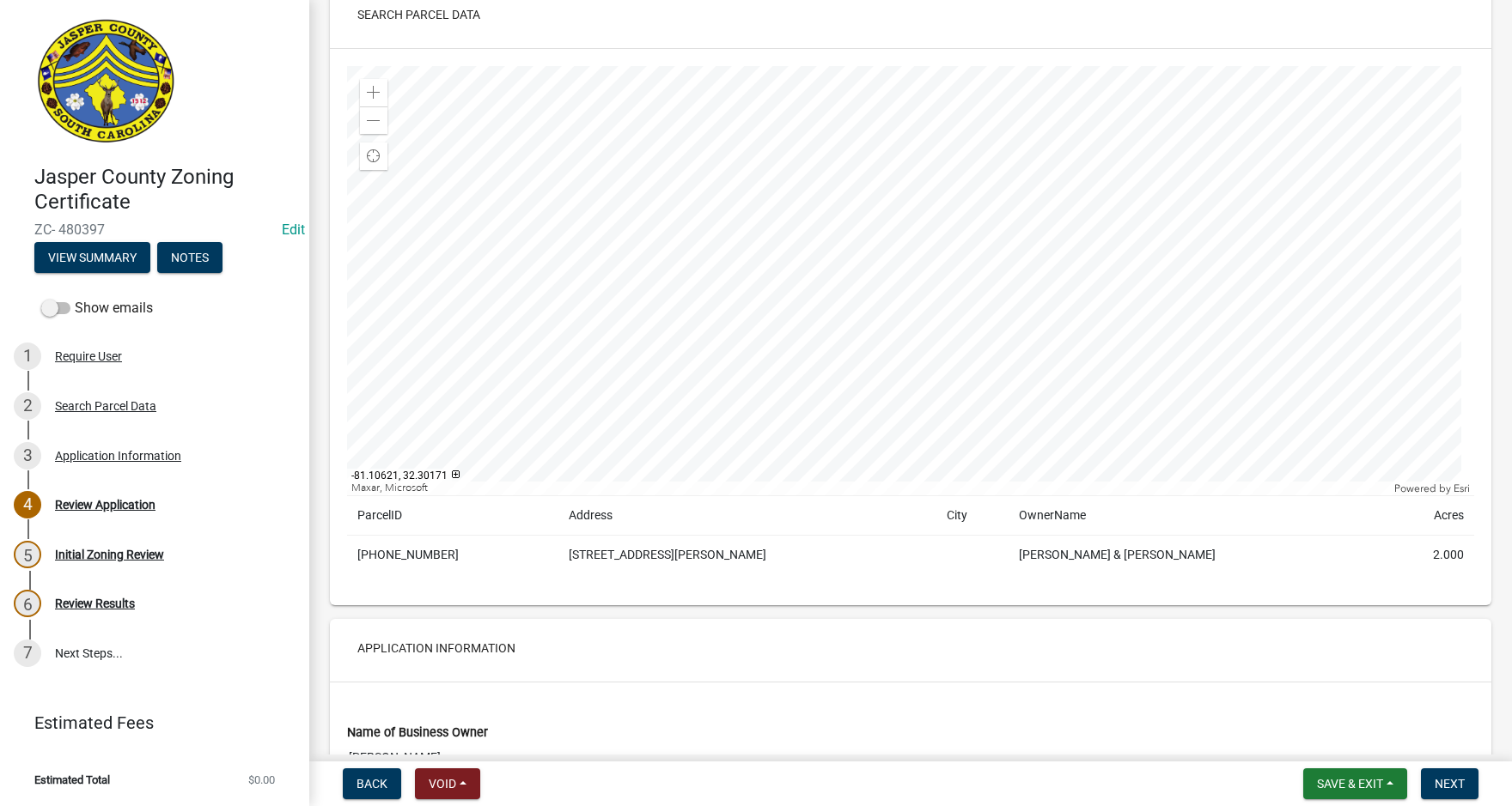
scroll to position [344, 0]
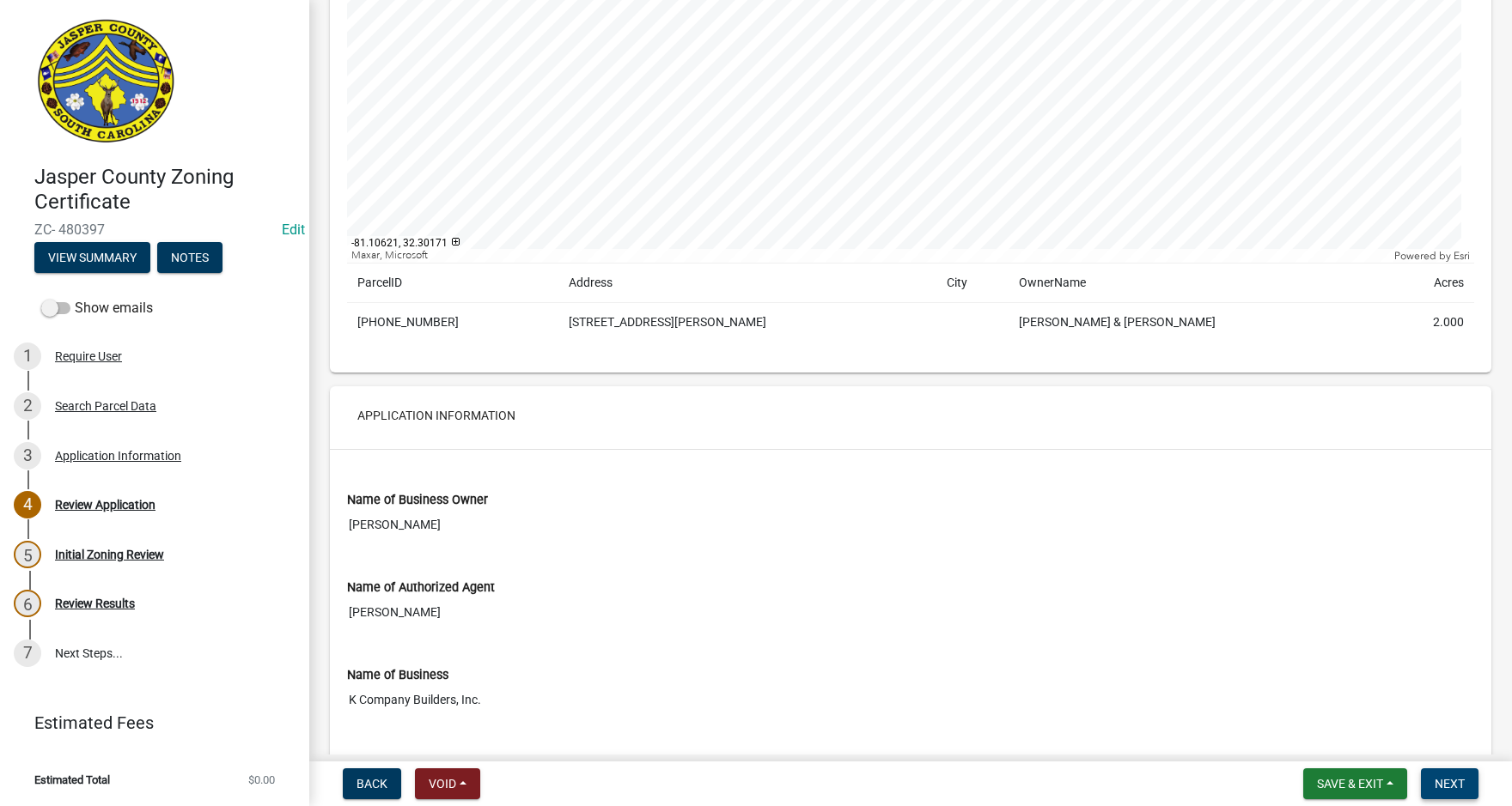
click at [1450, 786] on span "Next" at bounding box center [1450, 784] width 30 height 14
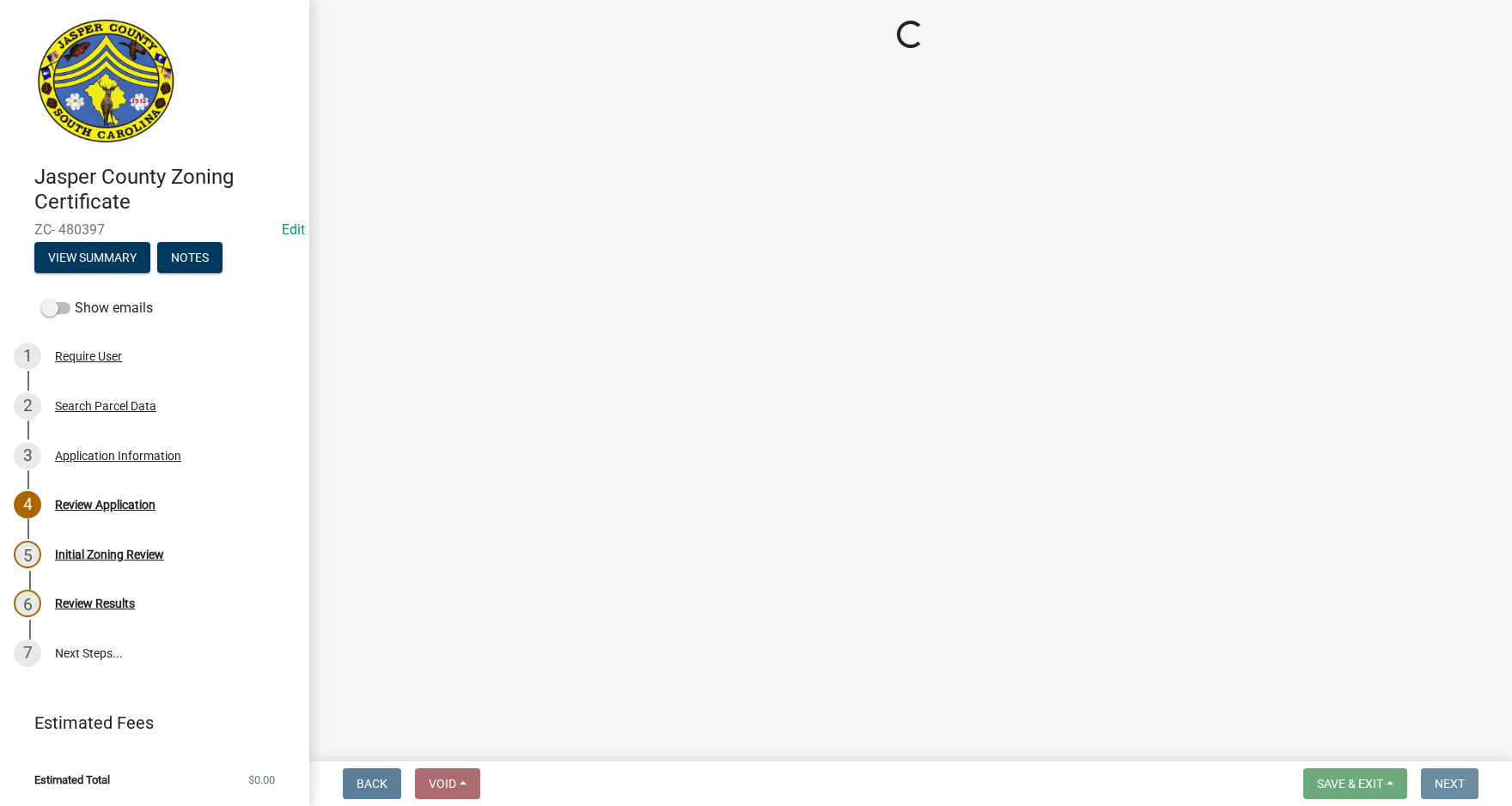
scroll to position [0, 0]
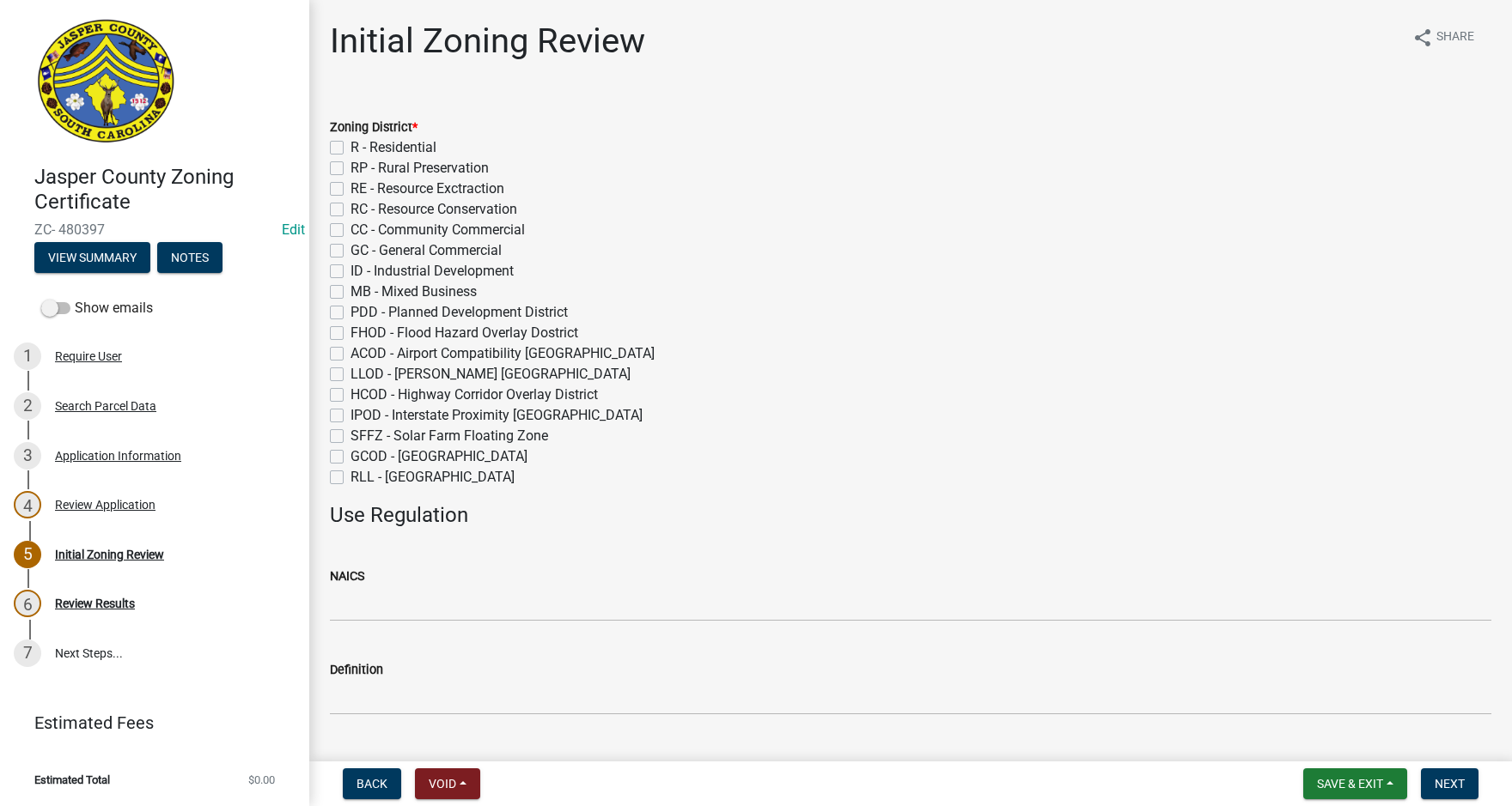
click at [350, 145] on label "R - Residential" at bounding box center [393, 147] width 86 height 20
click at [350, 145] on input "R - Residential" at bounding box center [355, 143] width 11 height 11
checkbox input "true"
checkbox input "false"
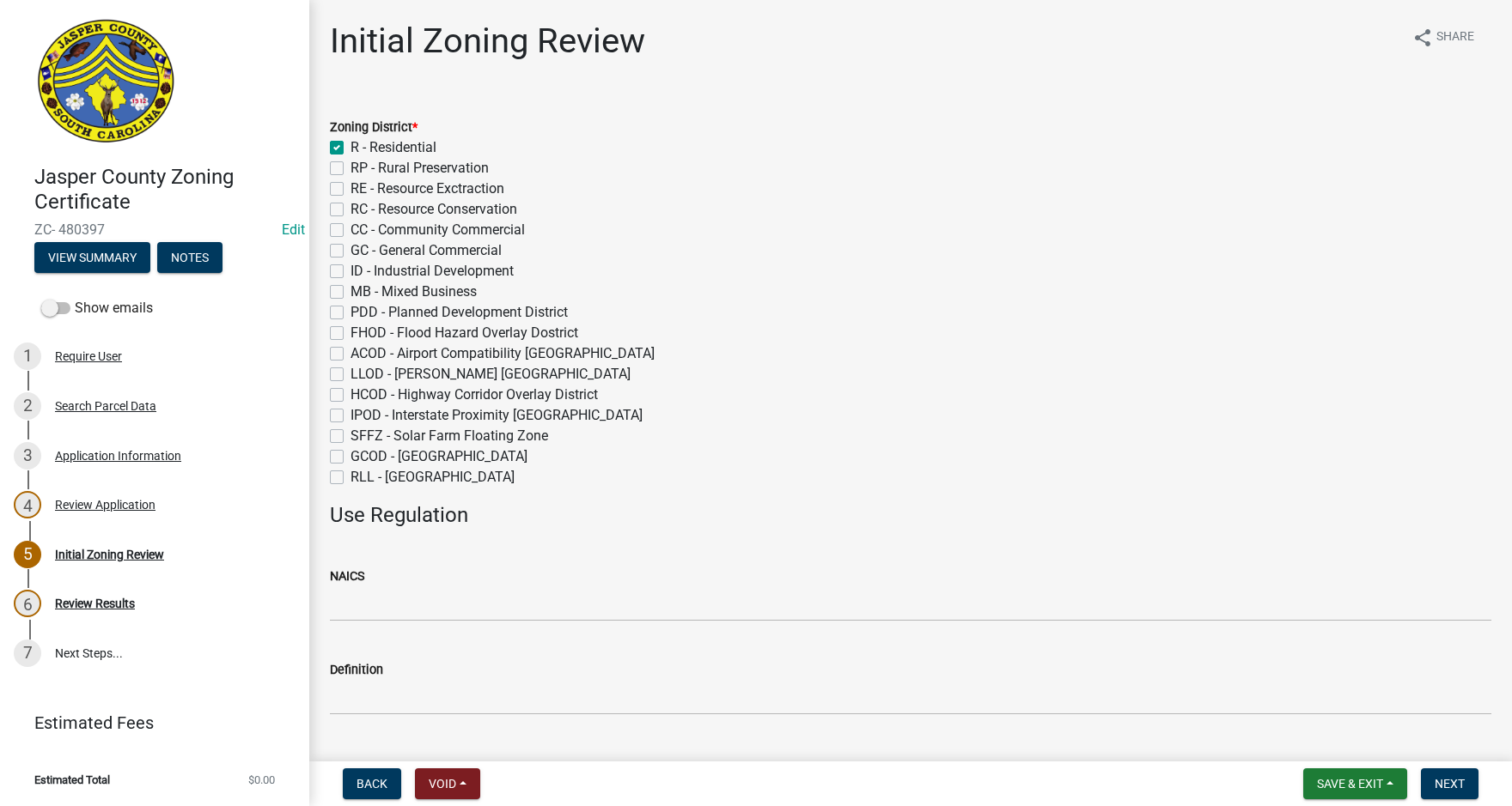
checkbox input "false"
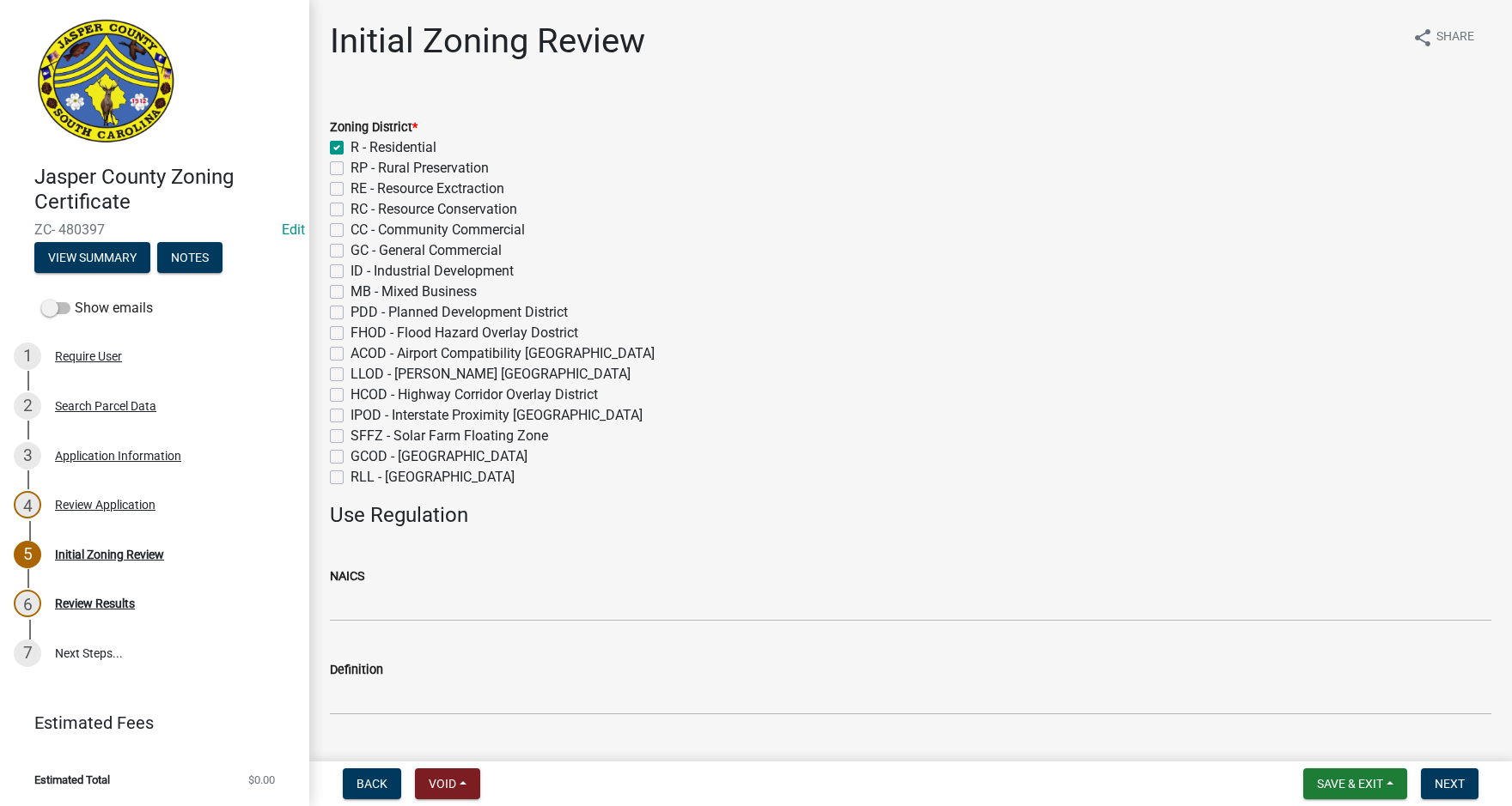
checkbox input "false"
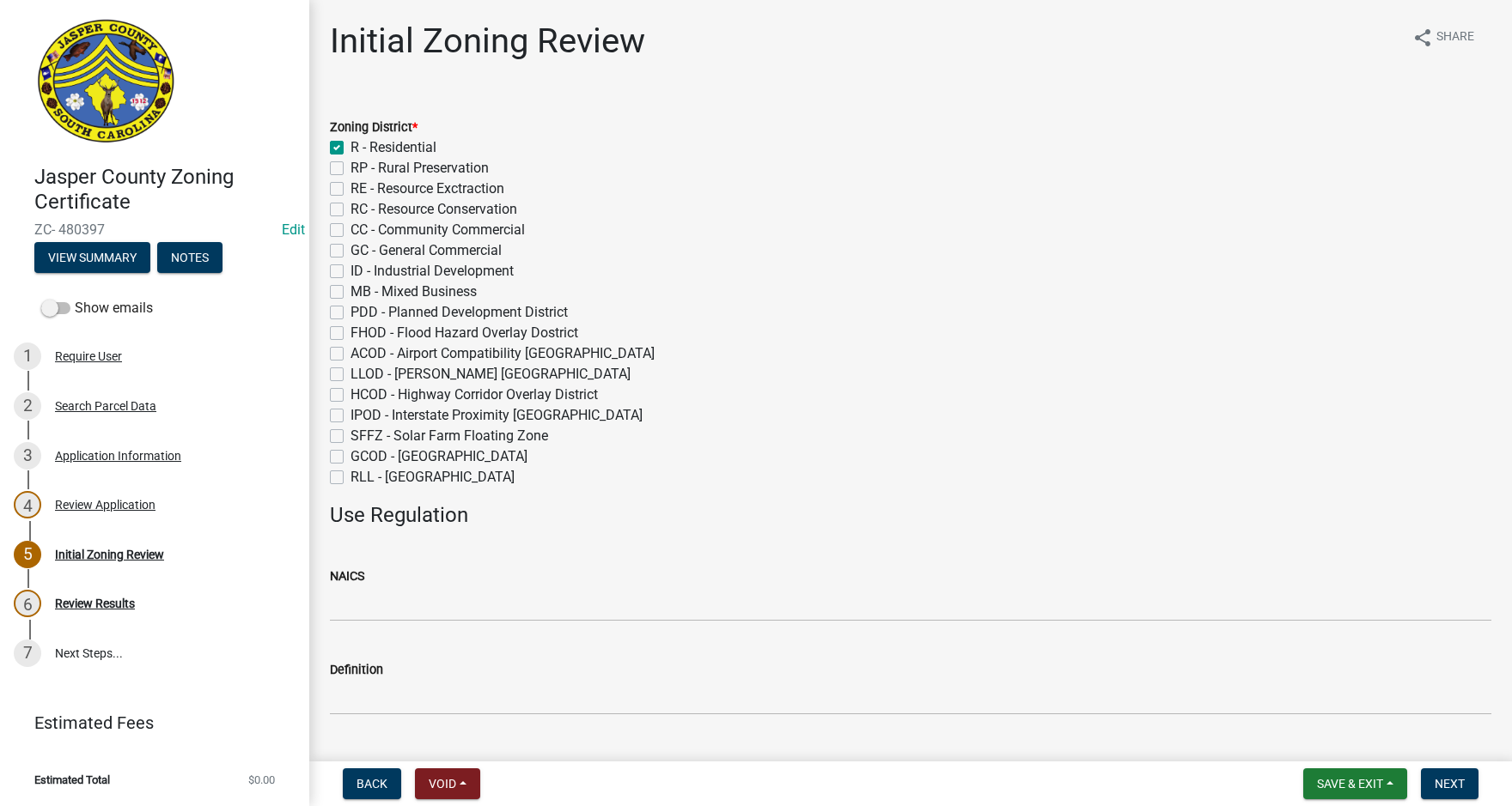
checkbox input "false"
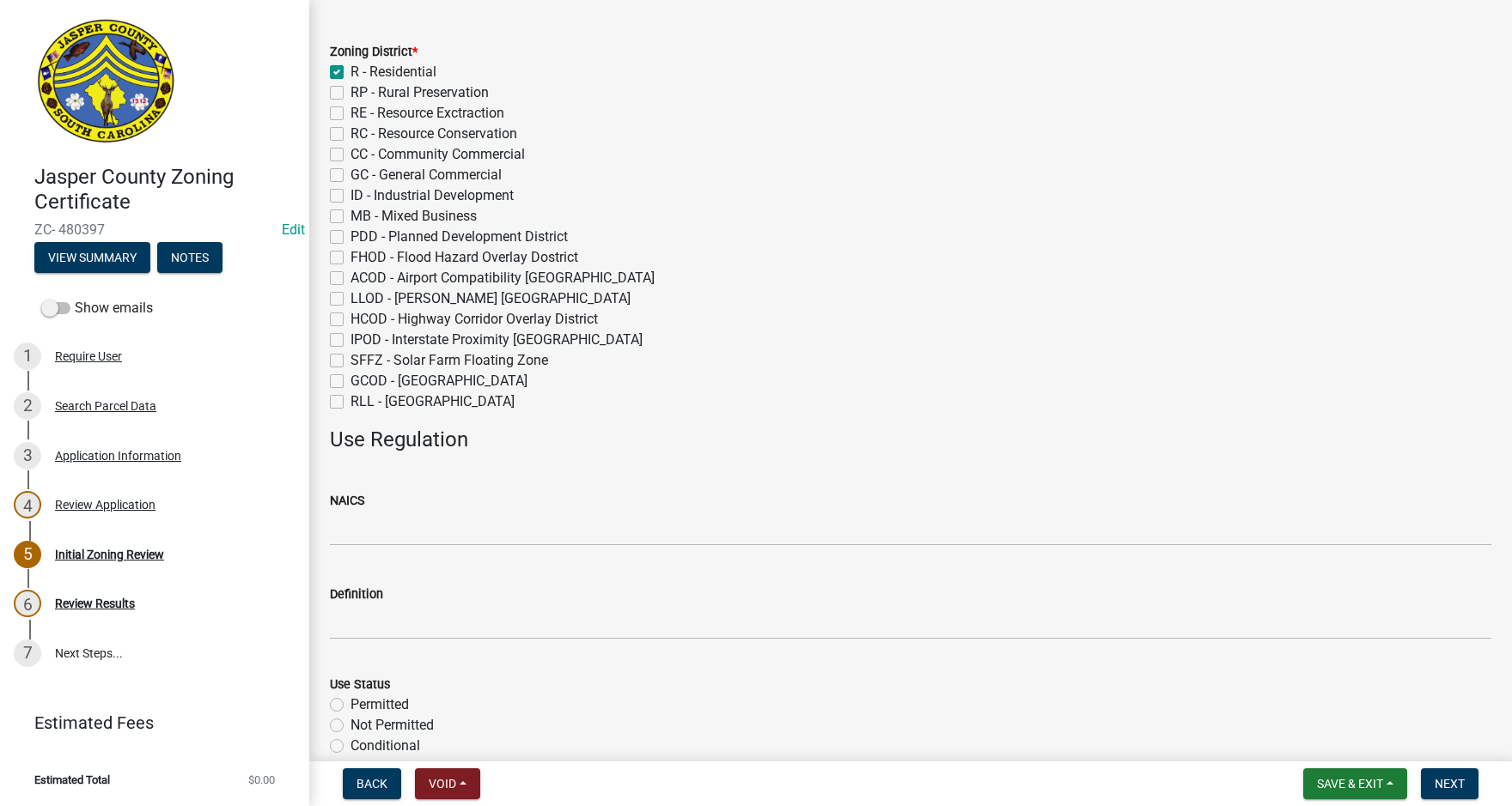
scroll to position [172, 0]
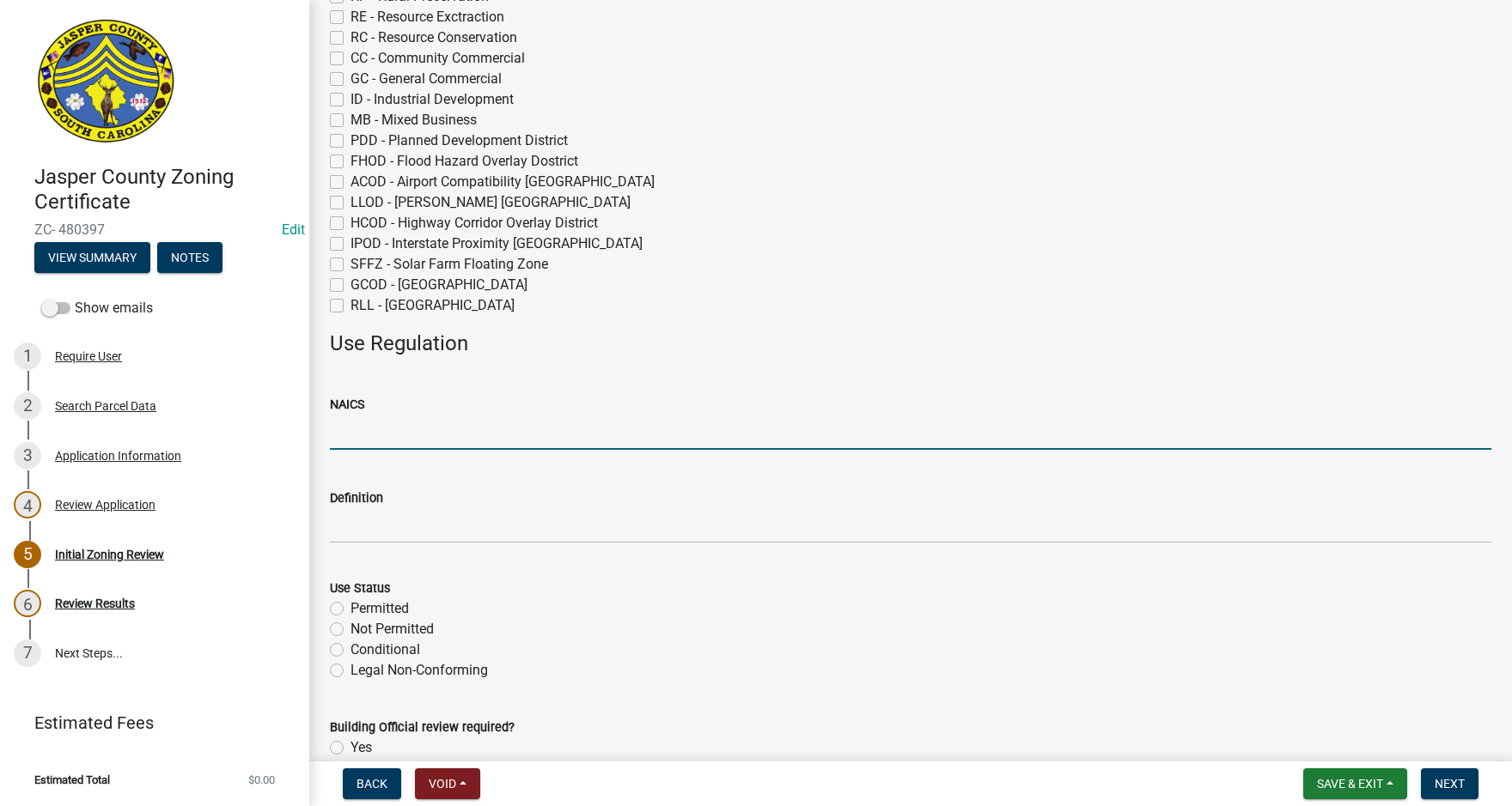
click at [370, 423] on input "NAICS" at bounding box center [911, 432] width 1162 height 35
type input "NA"
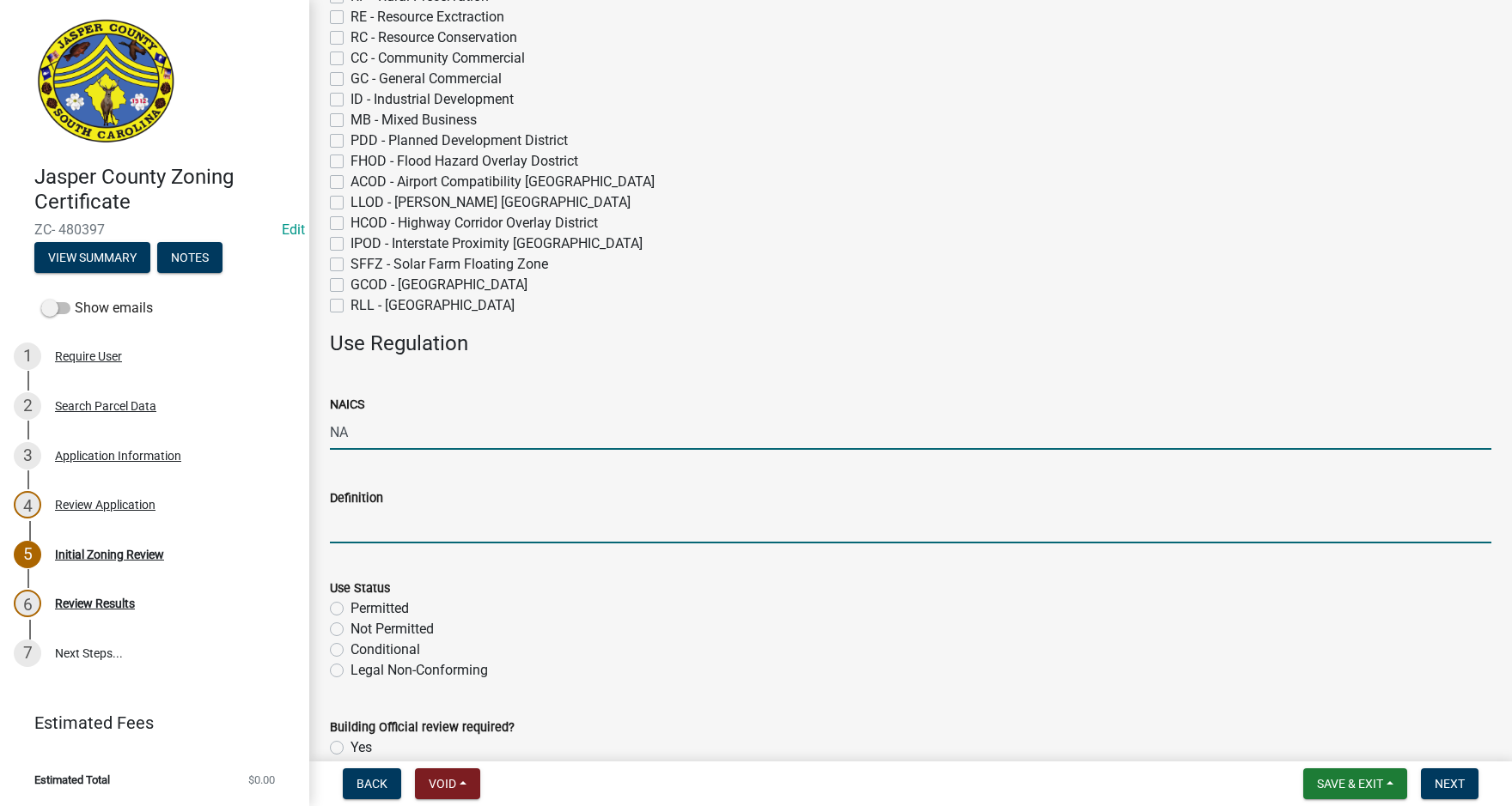
click at [357, 520] on input "Definition" at bounding box center [911, 526] width 1162 height 35
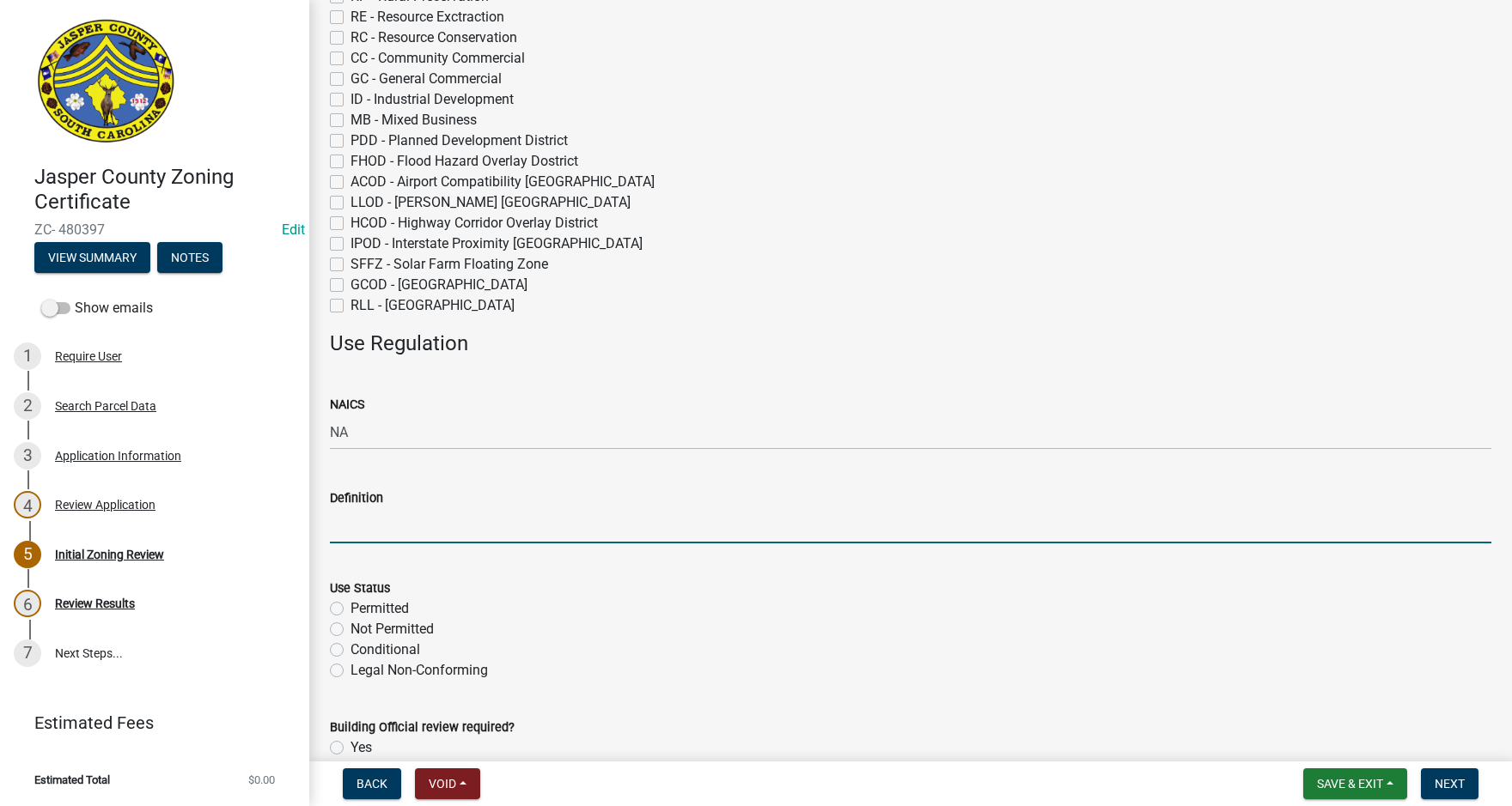
type input "Home Occupation"
click at [350, 651] on label "Conditional" at bounding box center [384, 649] width 69 height 20
click at [350, 651] on input "Conditional" at bounding box center [355, 645] width 11 height 11
radio input "true"
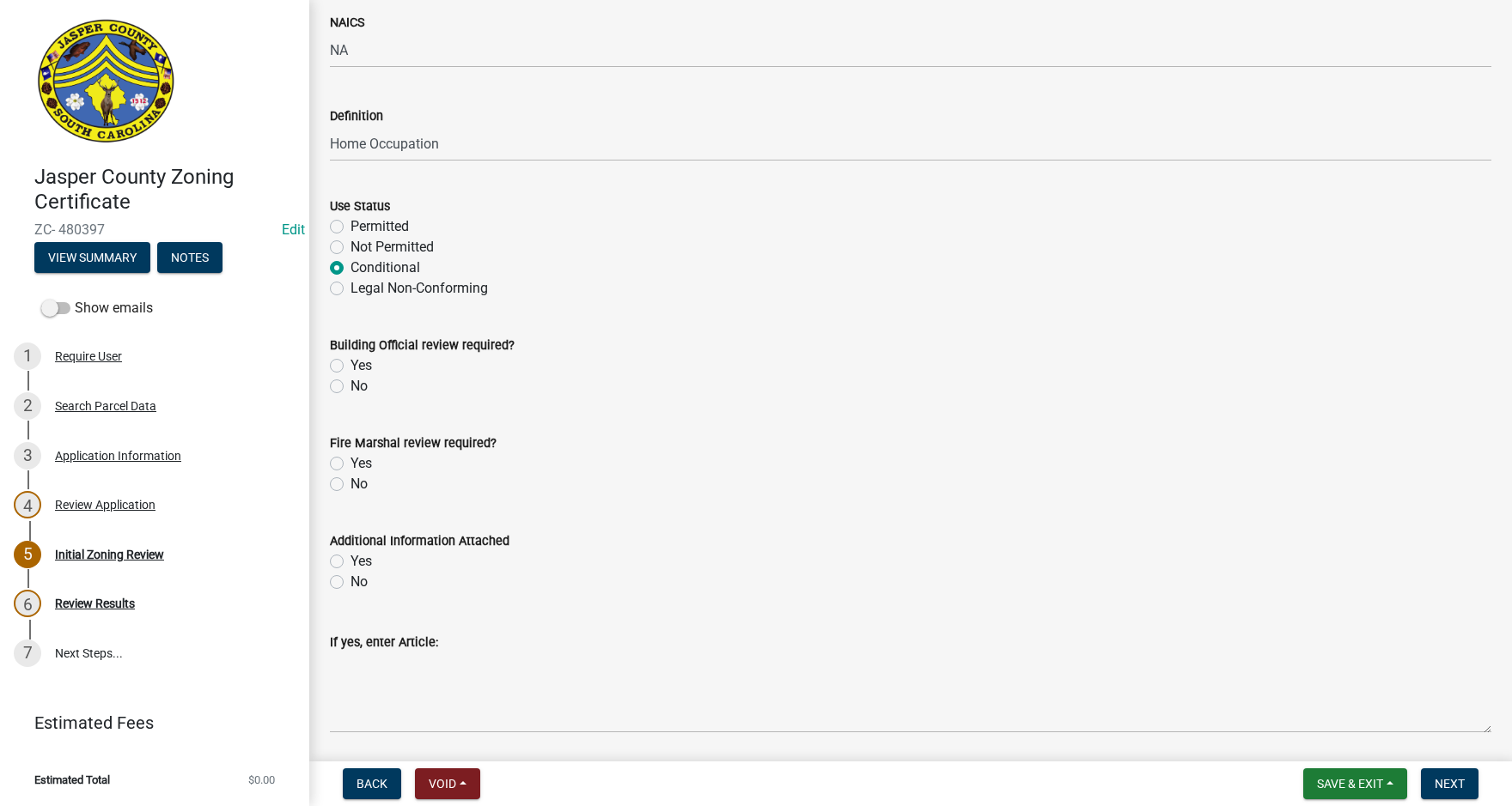
scroll to position [601, 0]
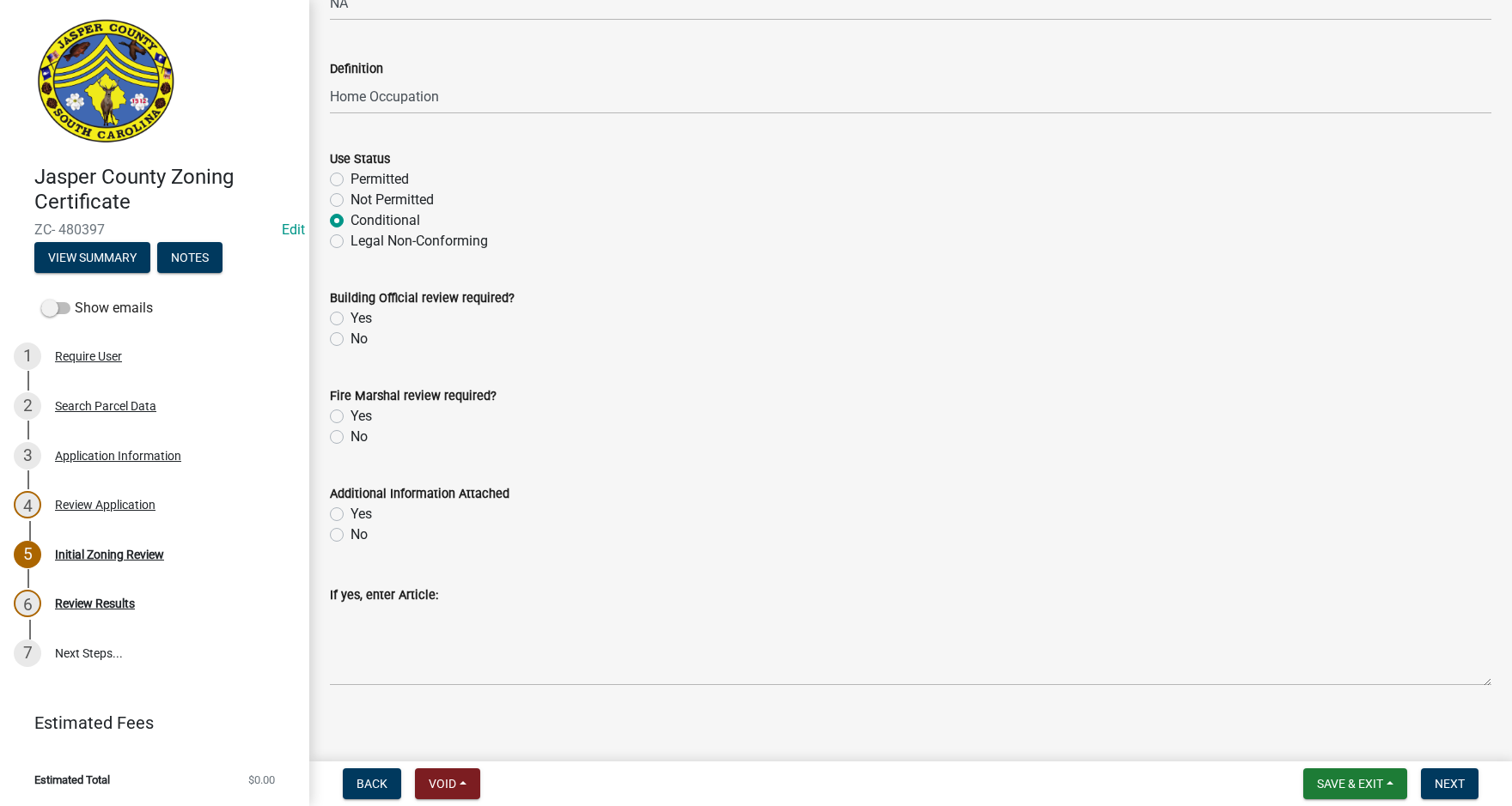
click at [350, 339] on label "No" at bounding box center [359, 339] width 18 height 20
click at [350, 339] on input "No" at bounding box center [355, 334] width 11 height 11
radio input "true"
click at [350, 438] on label "No" at bounding box center [359, 437] width 18 height 20
click at [350, 438] on input "No" at bounding box center [355, 432] width 11 height 11
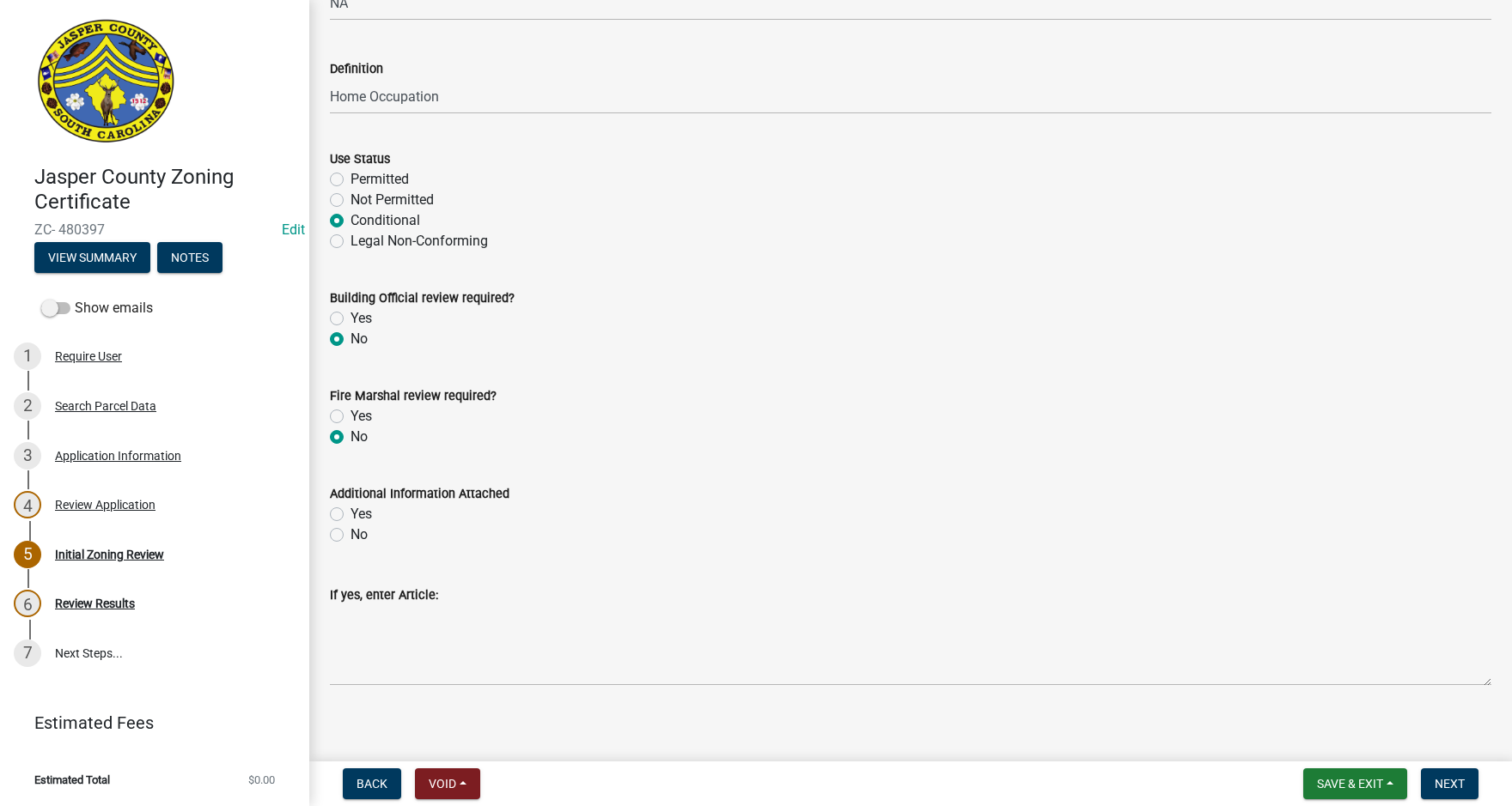
radio input "true"
click at [350, 512] on label "Yes" at bounding box center [361, 514] width 21 height 20
click at [350, 512] on input "Yes" at bounding box center [355, 510] width 11 height 11
radio input "true"
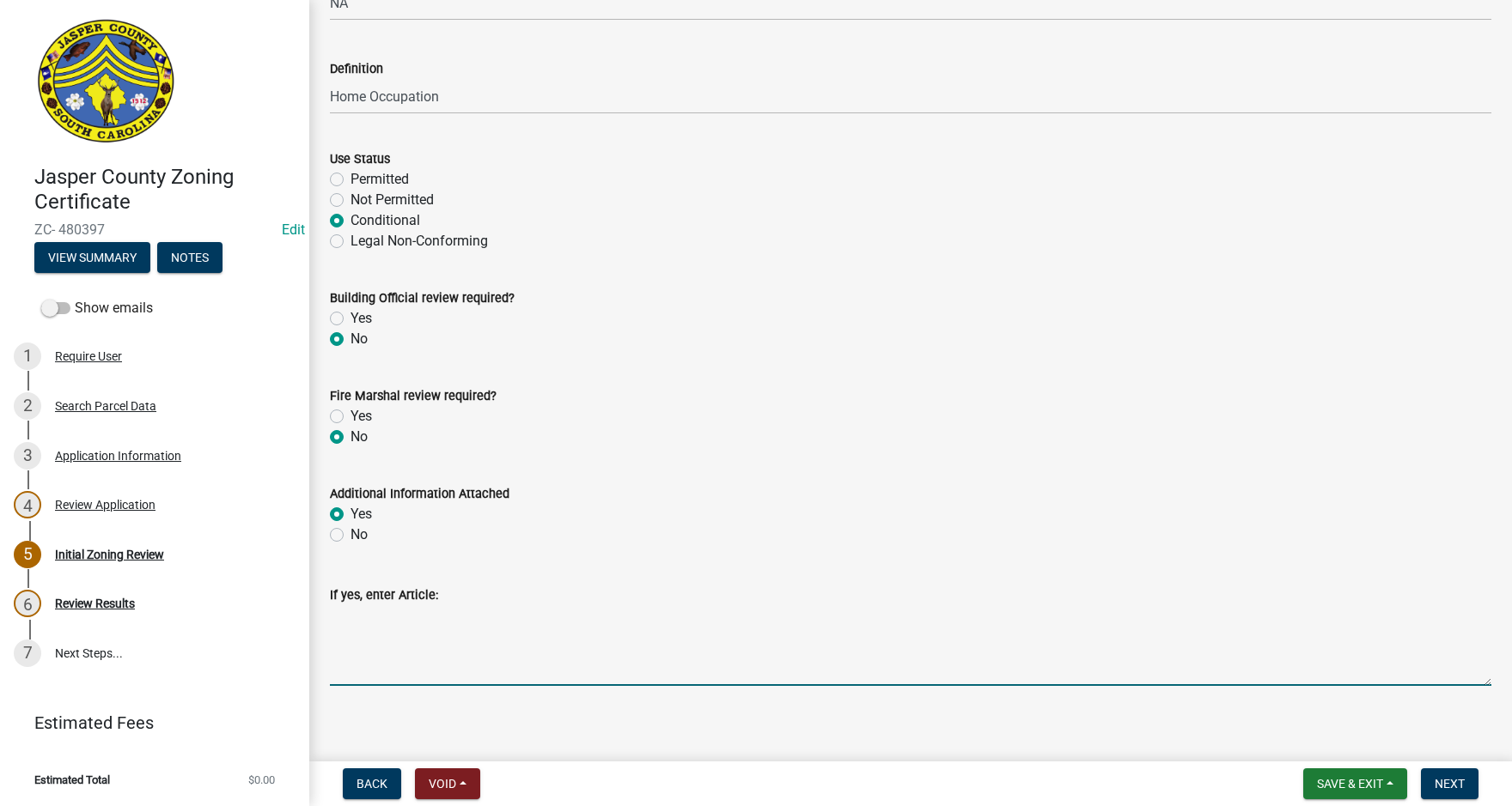
click at [368, 617] on textarea "If yes, enter Article:" at bounding box center [911, 646] width 1162 height 81
paste textarea "11:7.36 Home Occupation: Home occupations, as defined by this Ordinance, shall …"
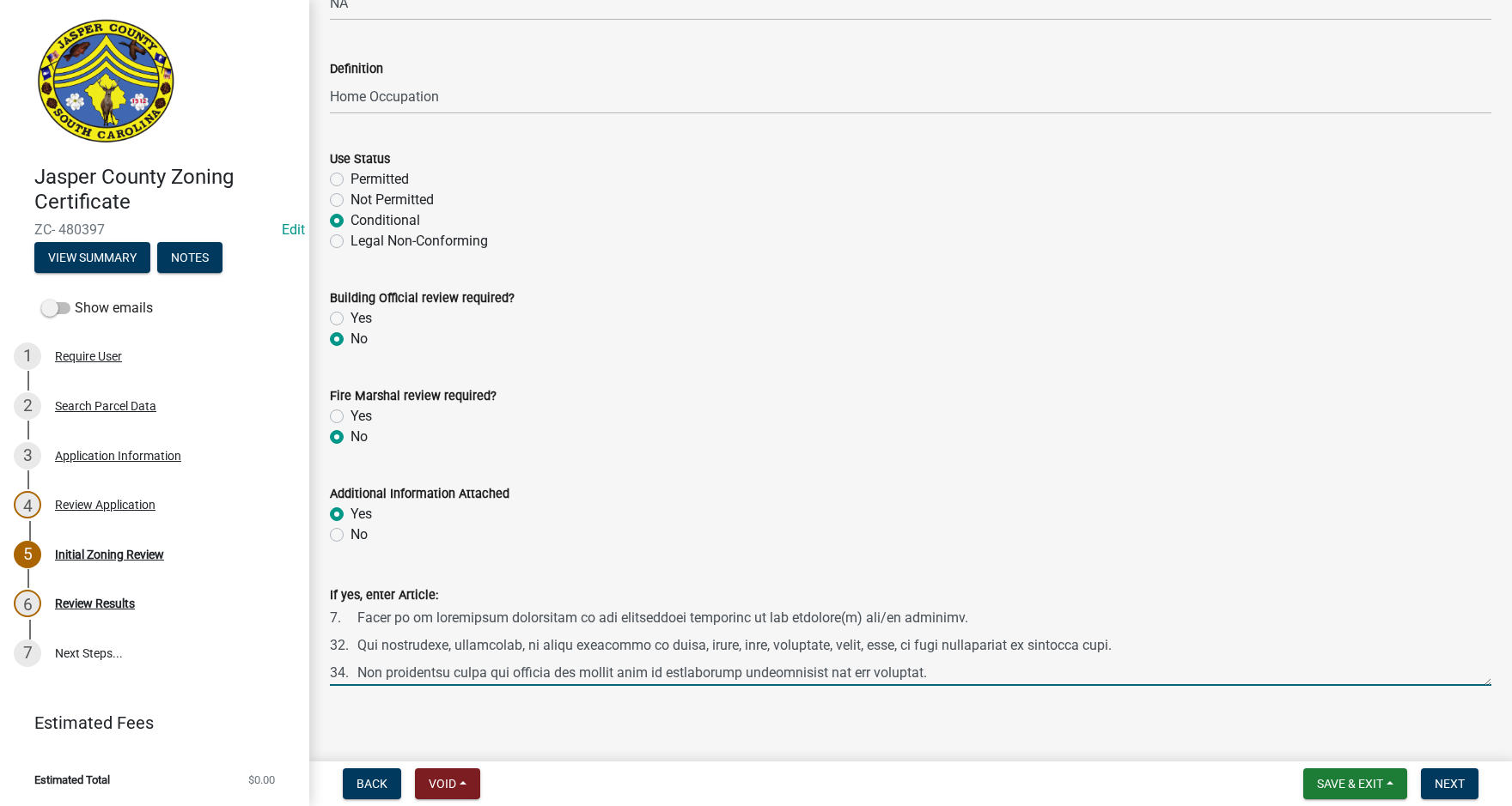
scroll to position [275, 0]
type textarea "11:7.36 Home Occupation: Home occupations, as defined by this Ordinance, shall …"
click at [1470, 784] on button "Next" at bounding box center [1450, 783] width 58 height 31
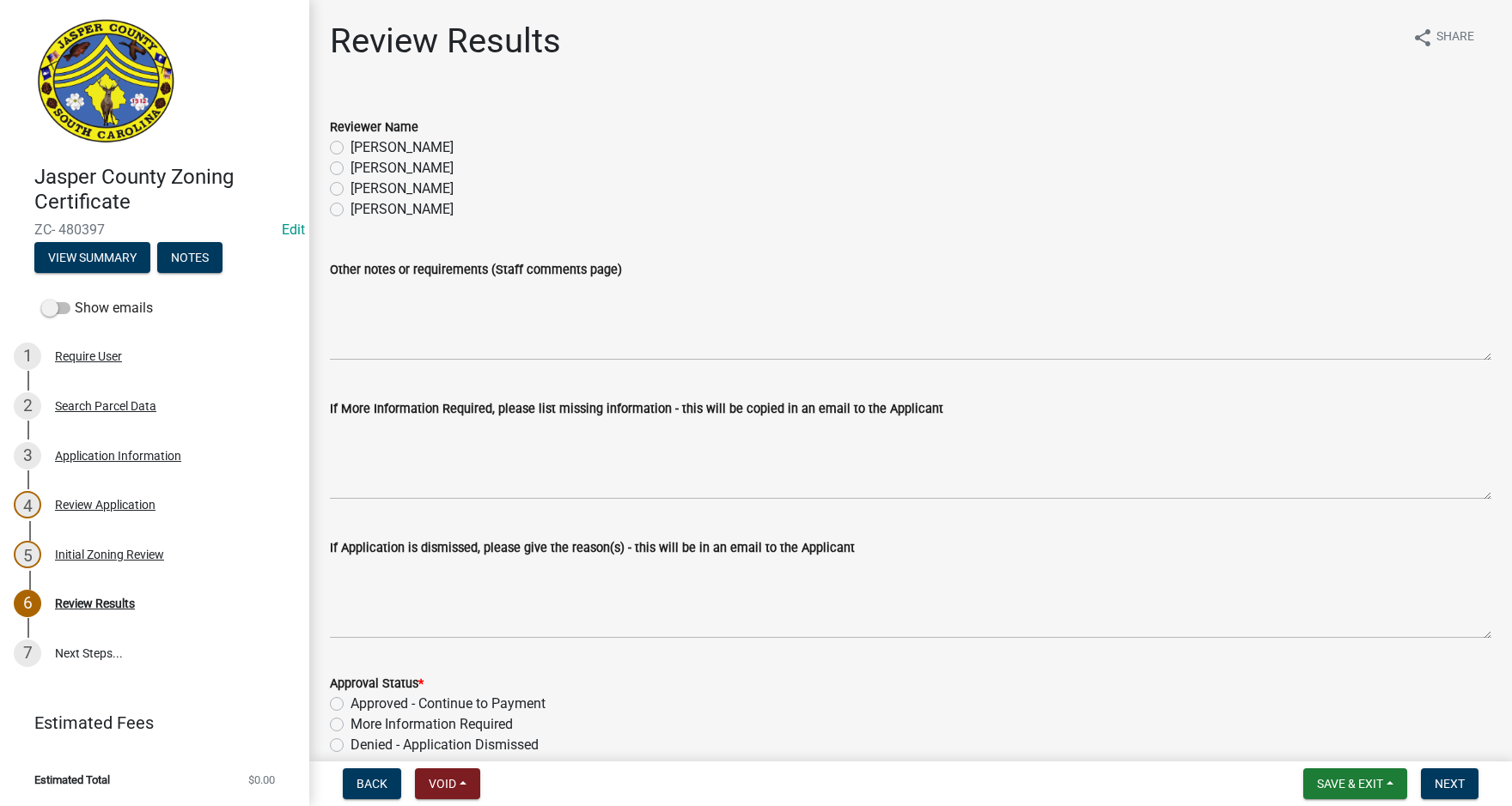
click at [350, 169] on label "Tara Hayes" at bounding box center [401, 168] width 103 height 20
click at [350, 169] on input "Tara Hayes" at bounding box center [355, 163] width 11 height 11
radio input "true"
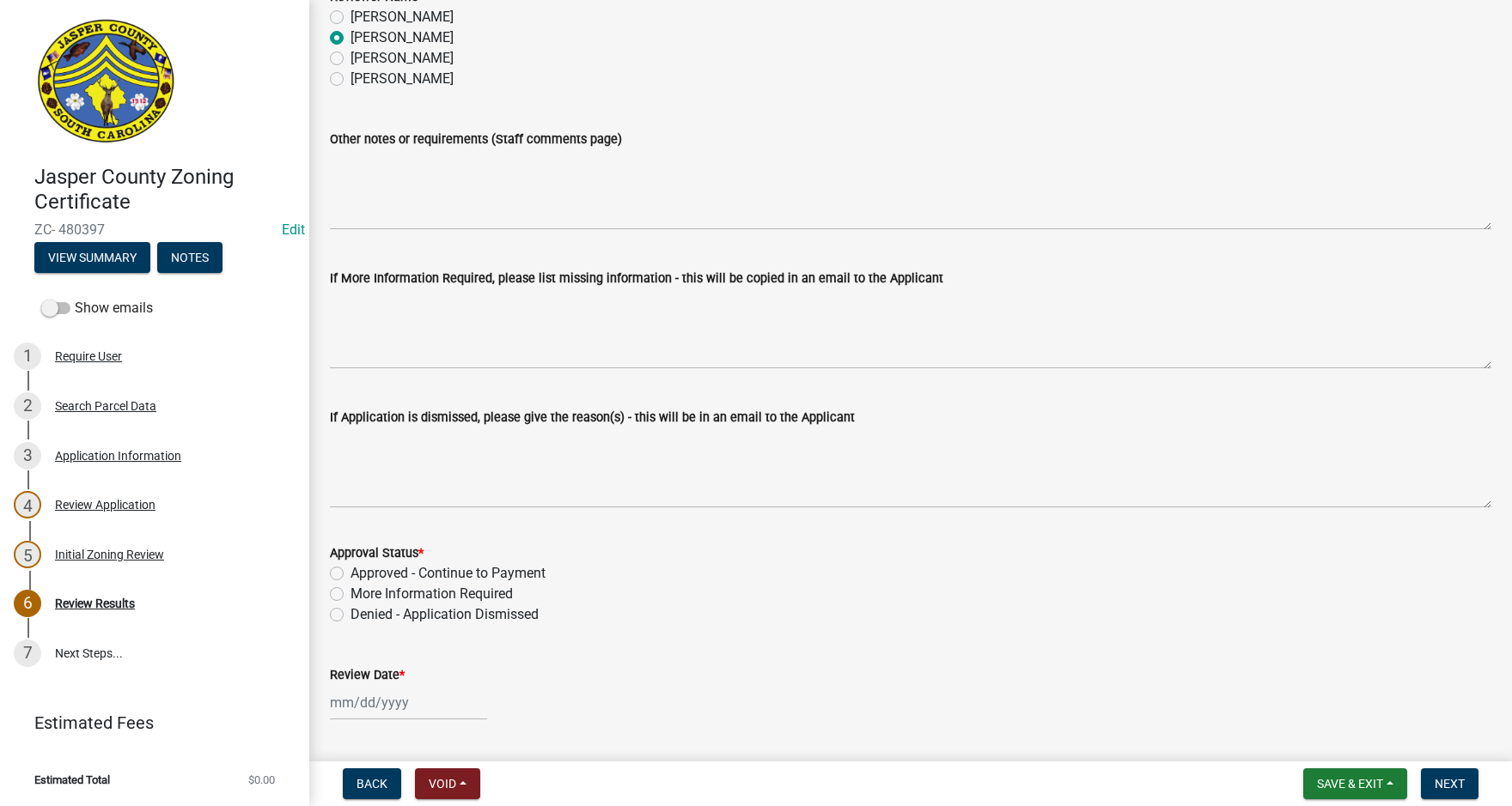
scroll to position [179, 0]
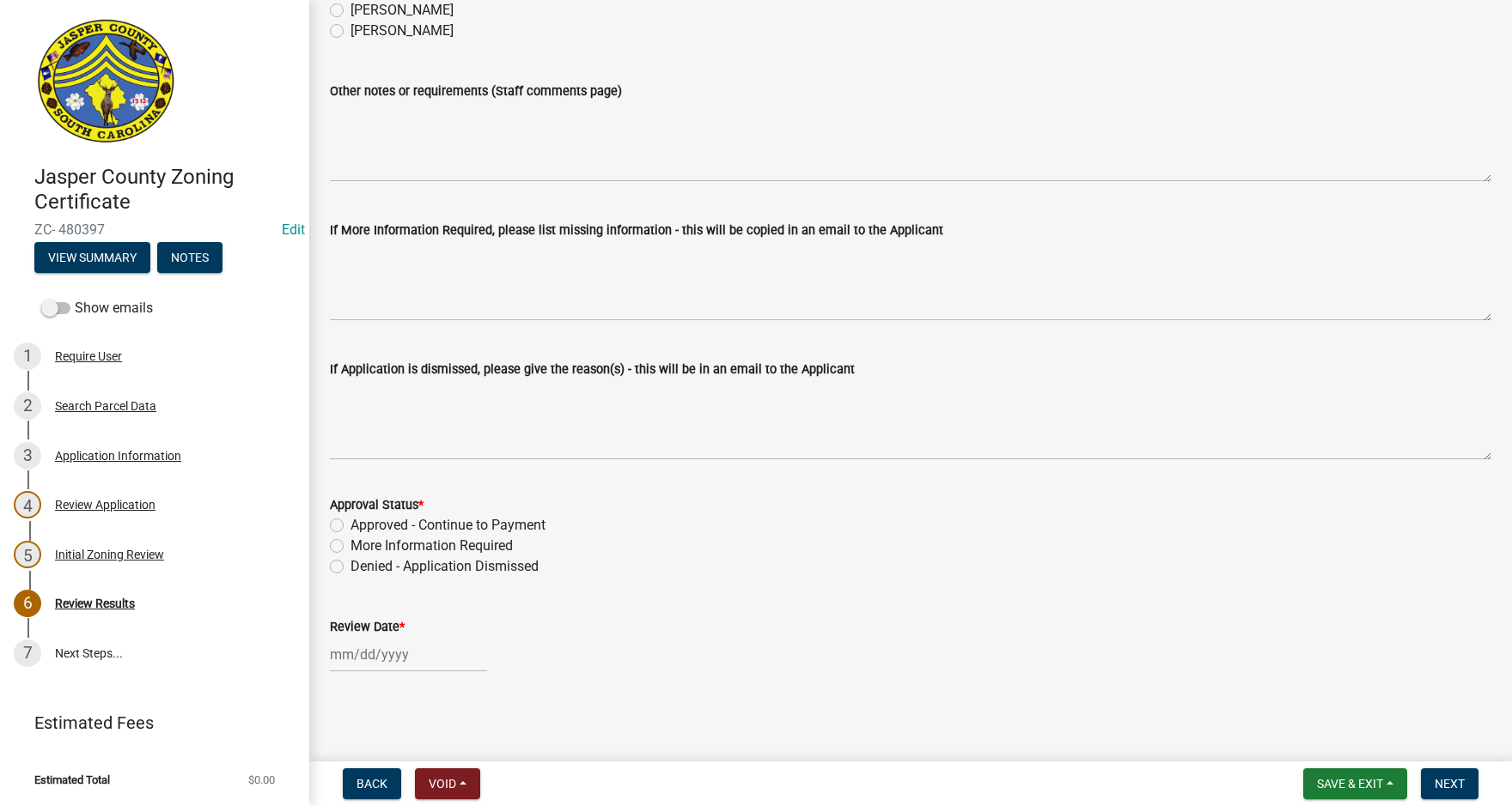
click at [350, 527] on label "Approved - Continue to Payment" at bounding box center [448, 524] width 195 height 20
click at [350, 526] on input "Approved - Continue to Payment" at bounding box center [355, 520] width 11 height 11
radio input "true"
click at [366, 664] on div at bounding box center [408, 654] width 157 height 35
select select "9"
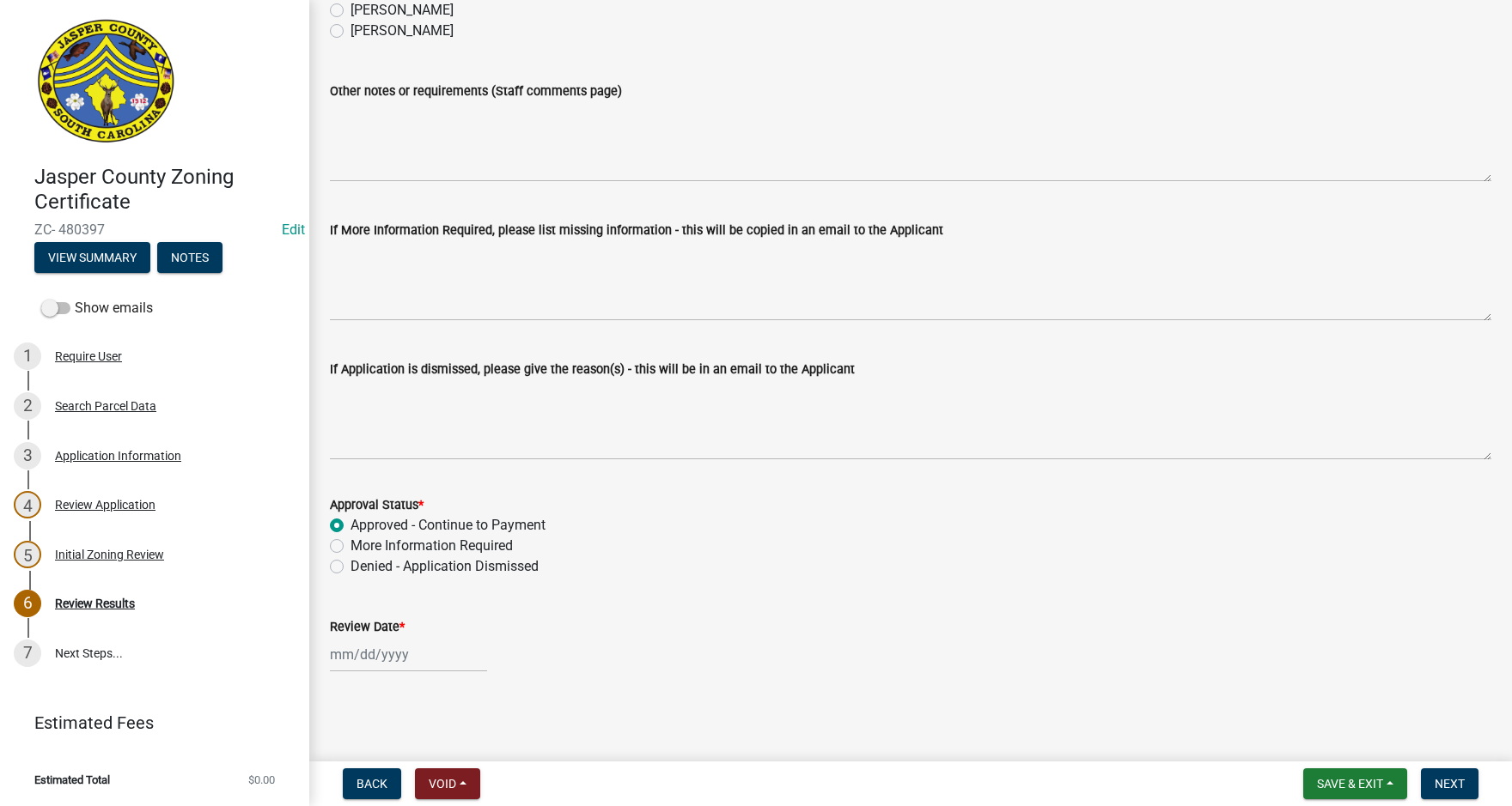
select select "2025"
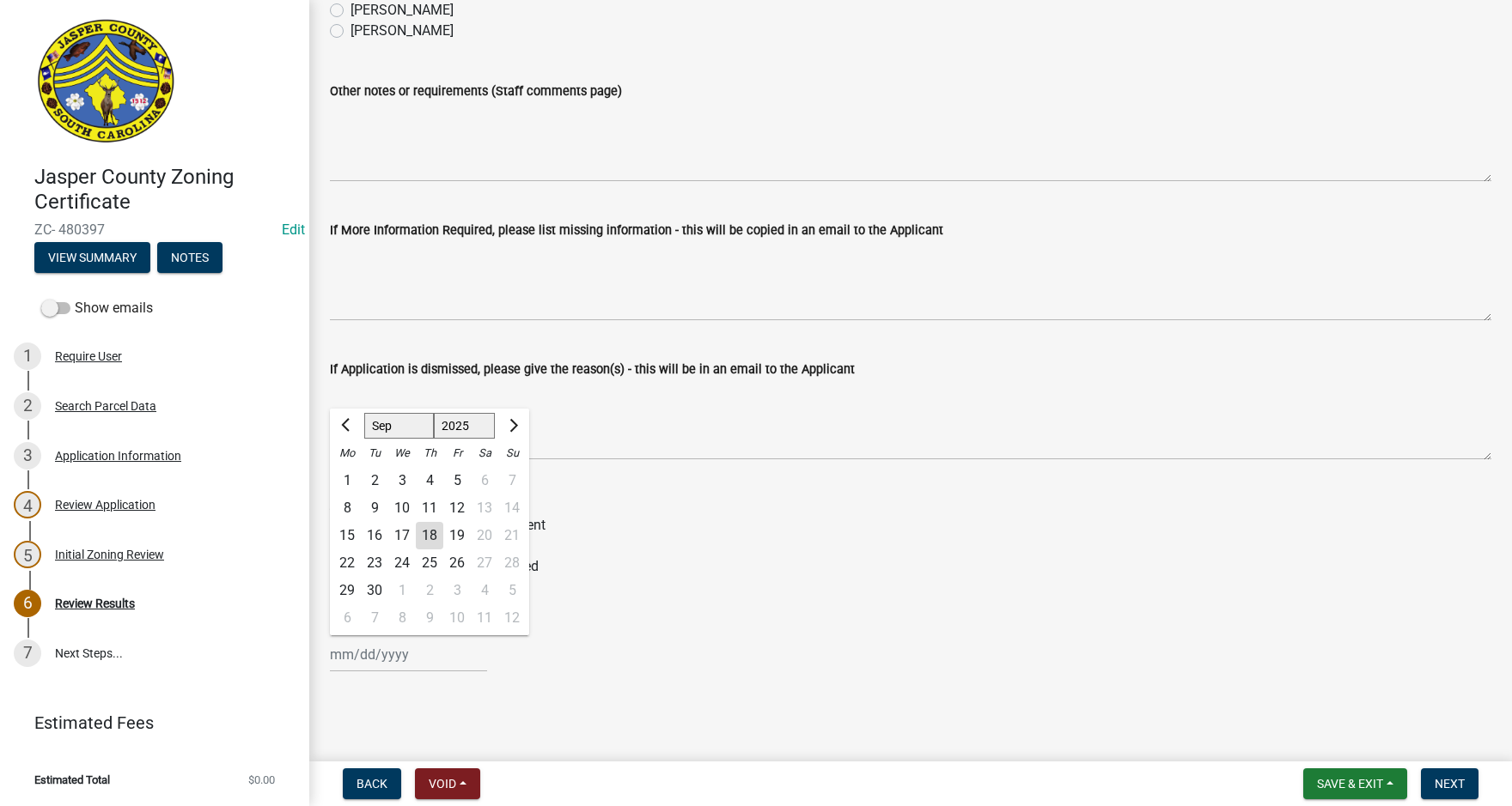
click at [433, 532] on div "18" at bounding box center [429, 535] width 27 height 27
type input "[DATE]"
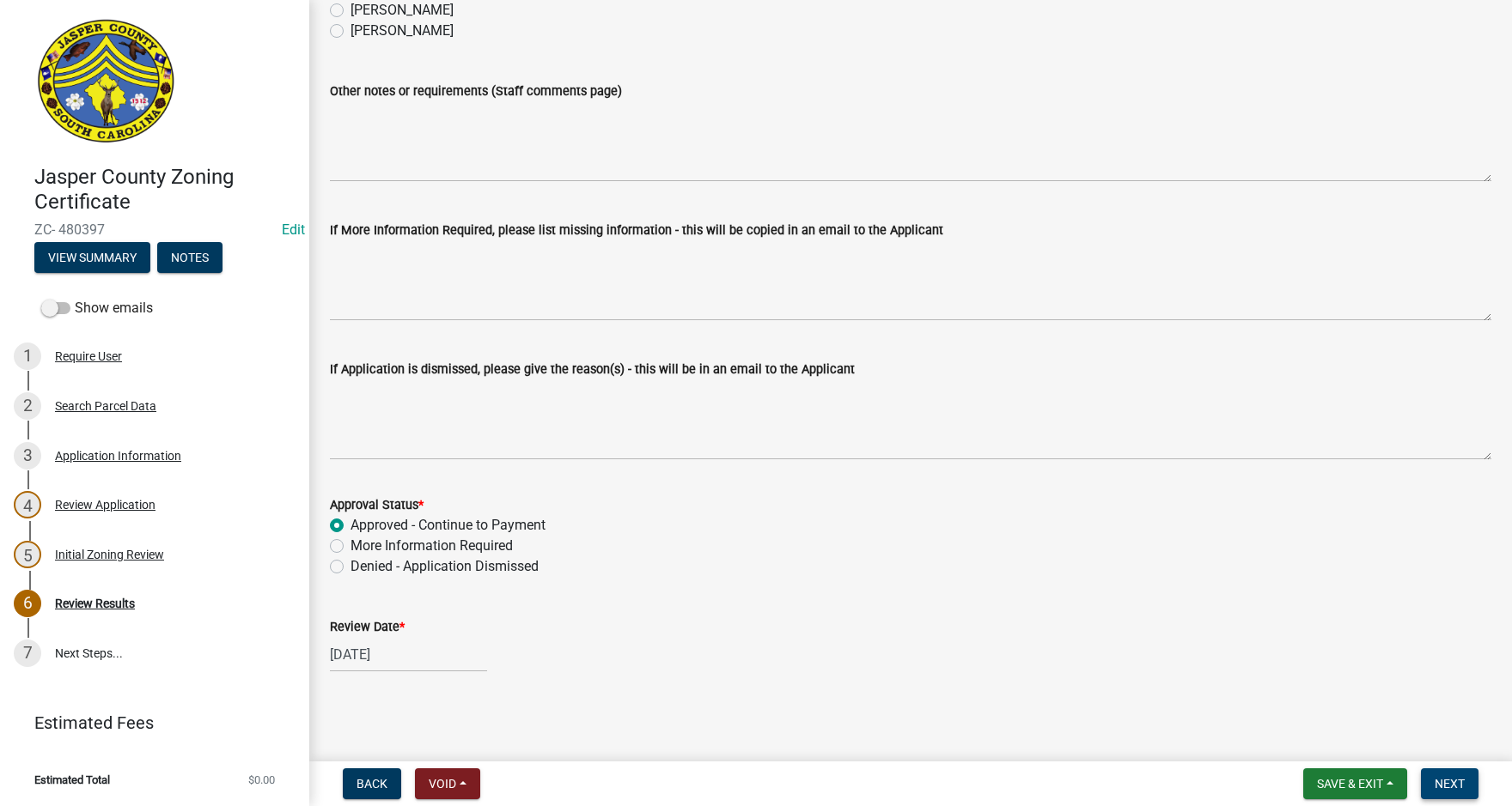
click at [1453, 781] on span "Next" at bounding box center [1450, 784] width 30 height 14
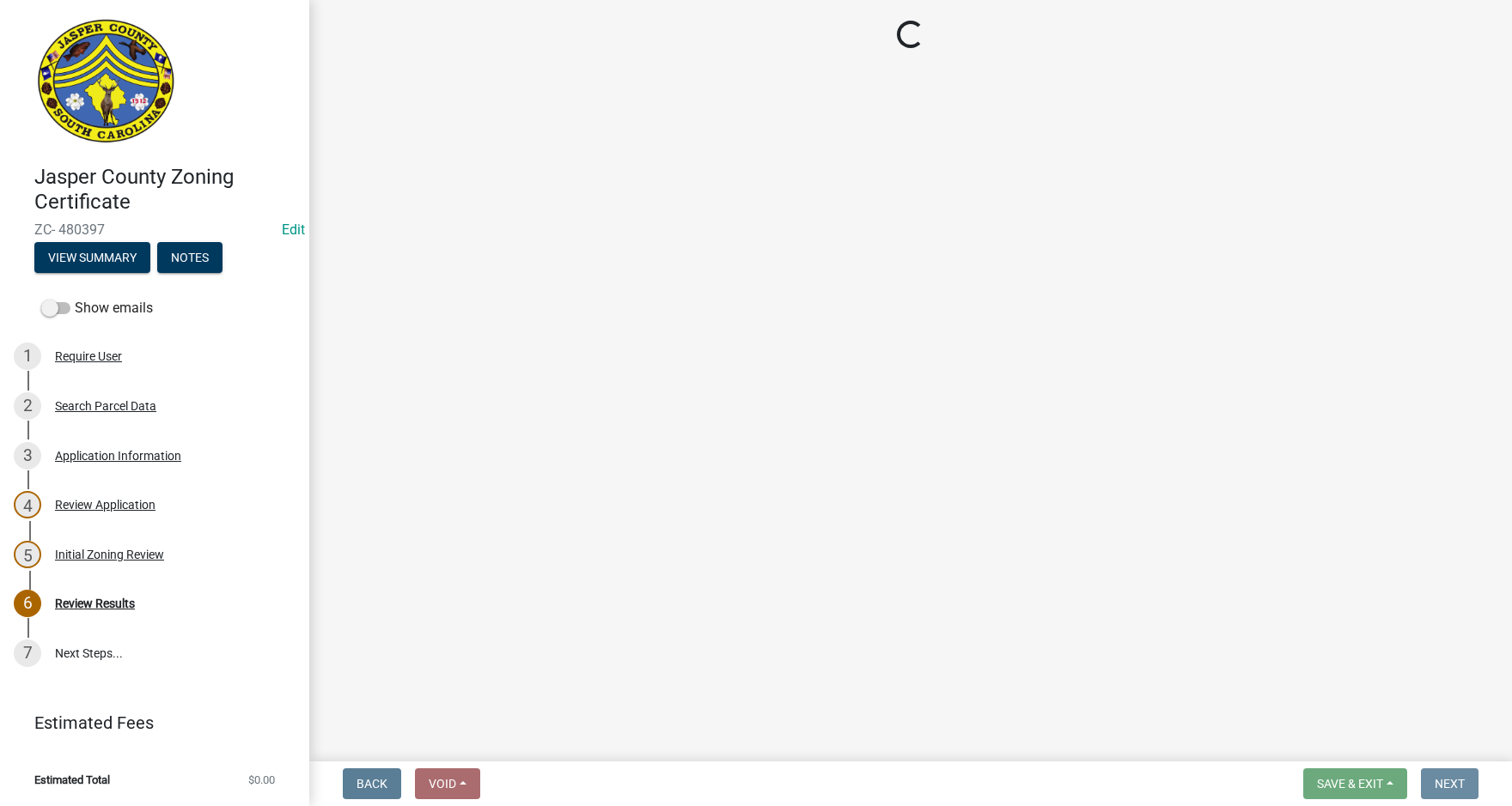
scroll to position [0, 0]
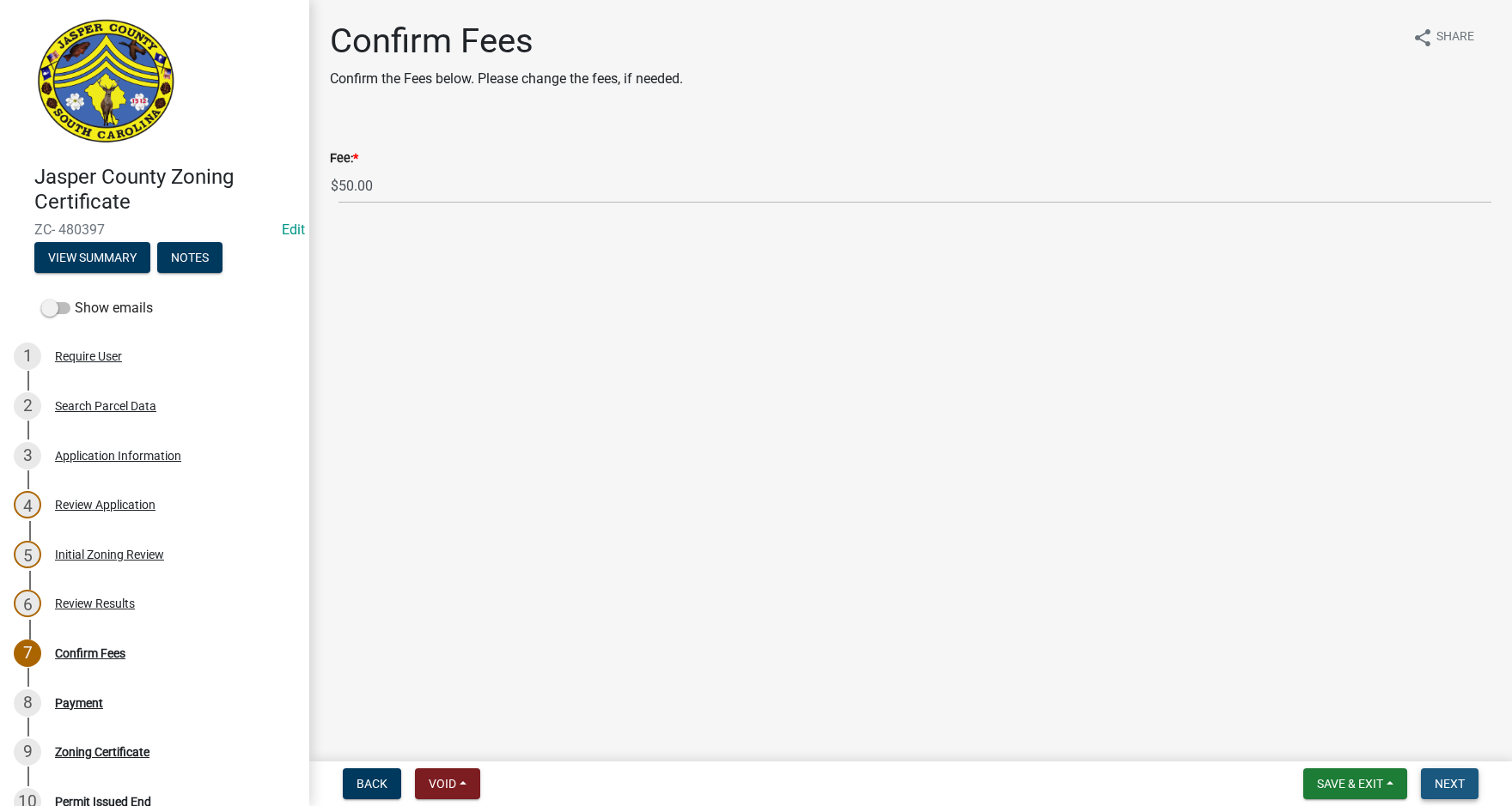
click at [1442, 779] on span "Next" at bounding box center [1450, 784] width 30 height 14
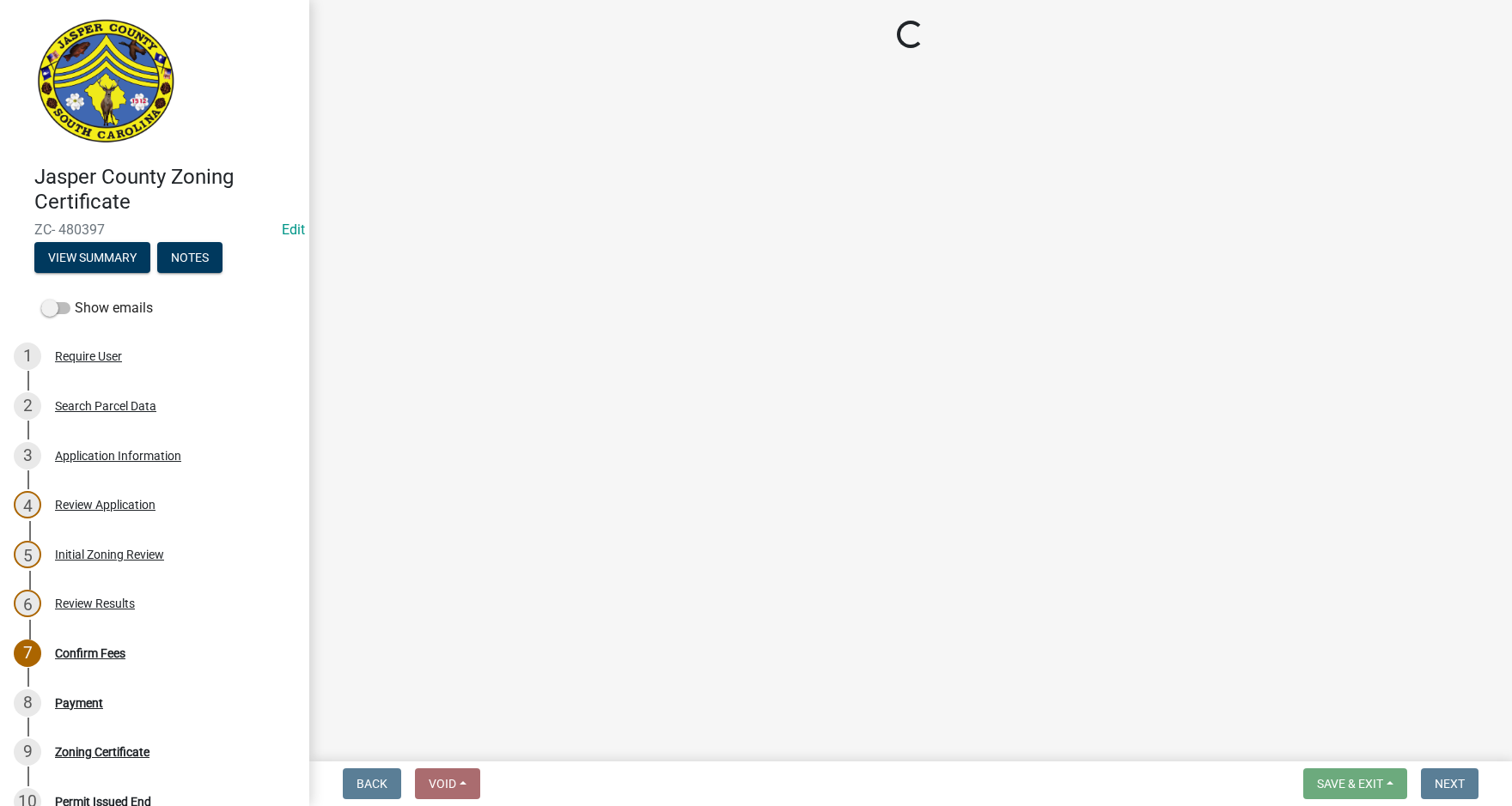
select select "3: 3"
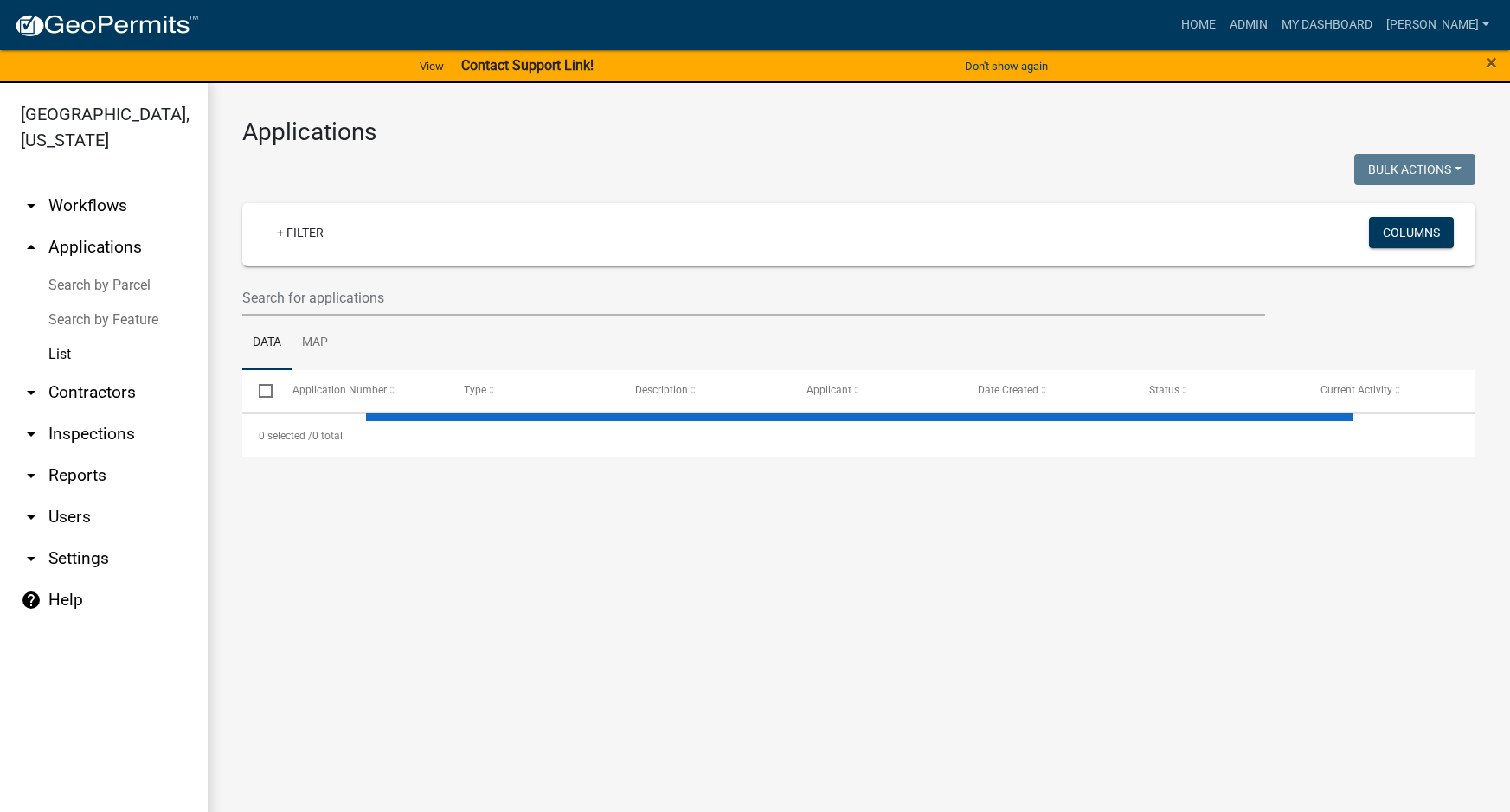
select select "3: 100"
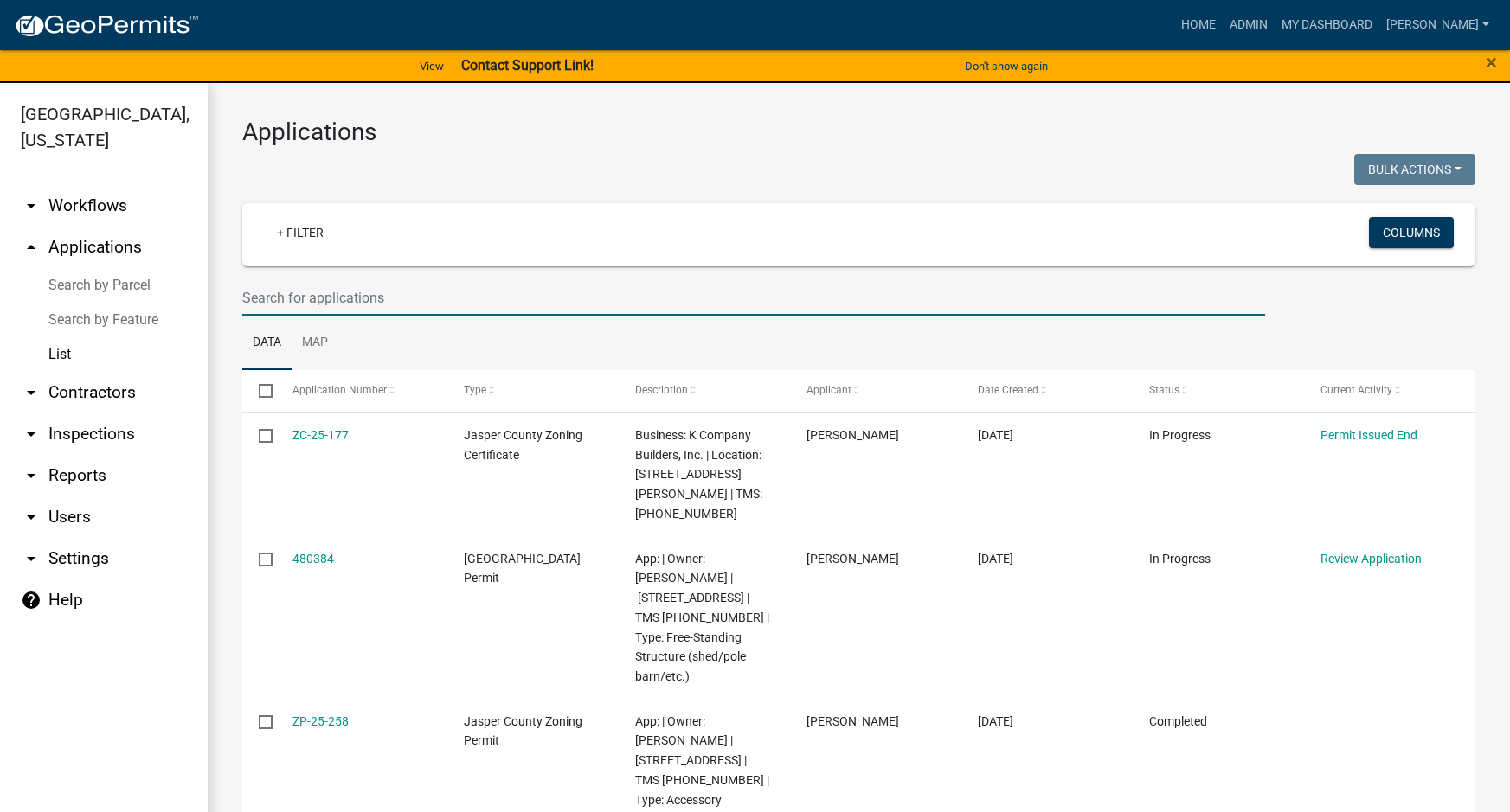
click at [455, 295] on input "text" at bounding box center [753, 298] width 1023 height 35
